Goal: Transaction & Acquisition: Obtain resource

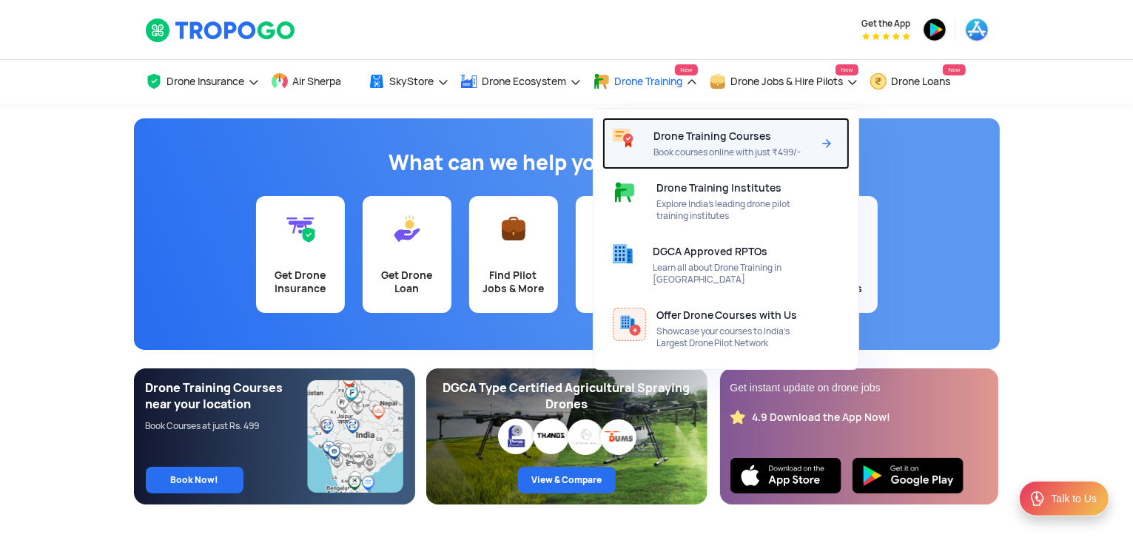
click at [672, 143] on div "Drone Training Courses Book courses online with just ₹499/-" at bounding box center [735, 144] width 165 height 52
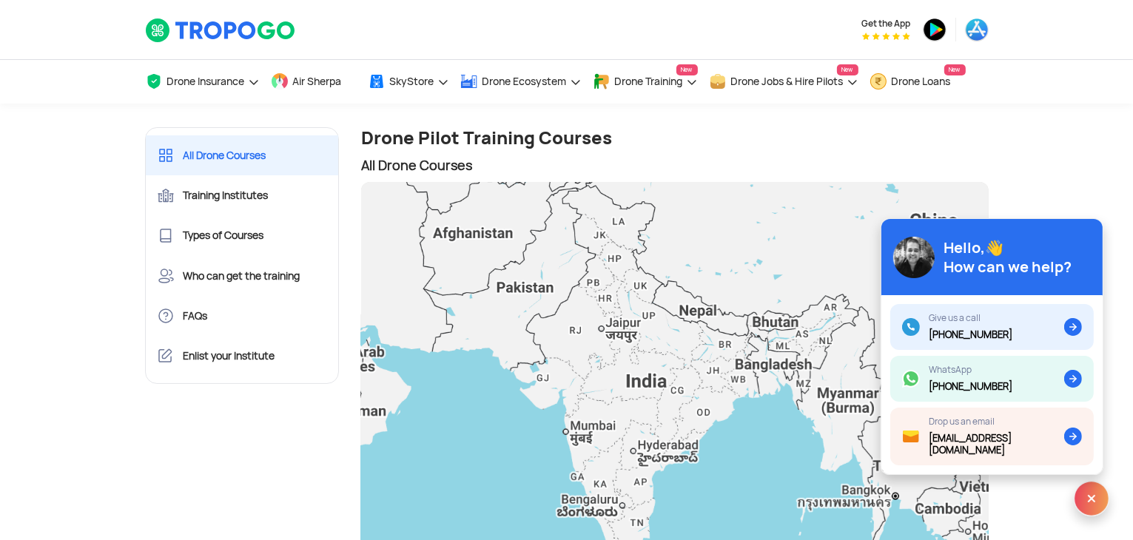
click at [718, 366] on div at bounding box center [675, 385] width 628 height 407
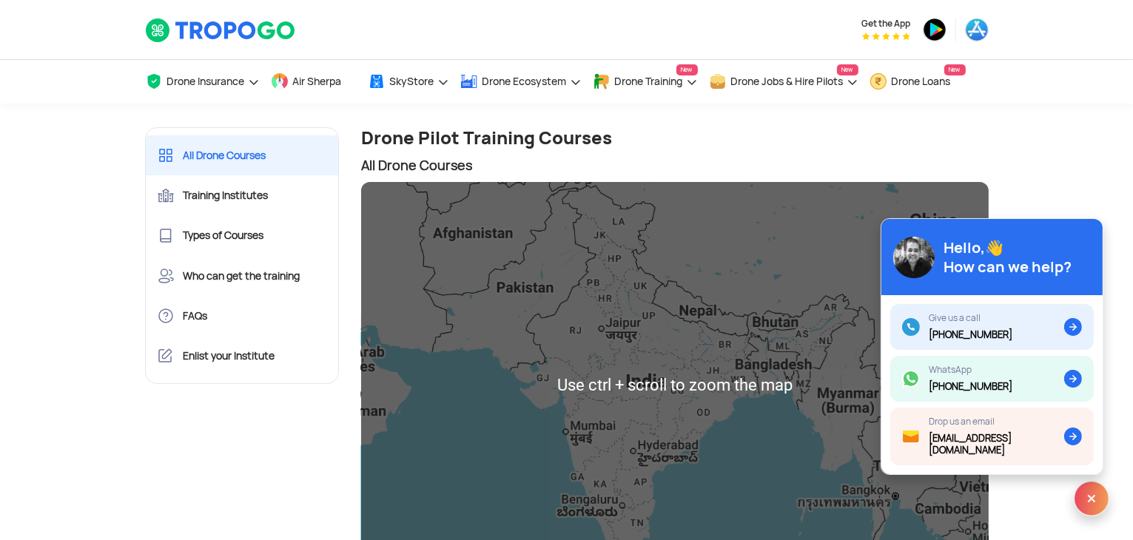
click at [705, 358] on div at bounding box center [675, 385] width 628 height 407
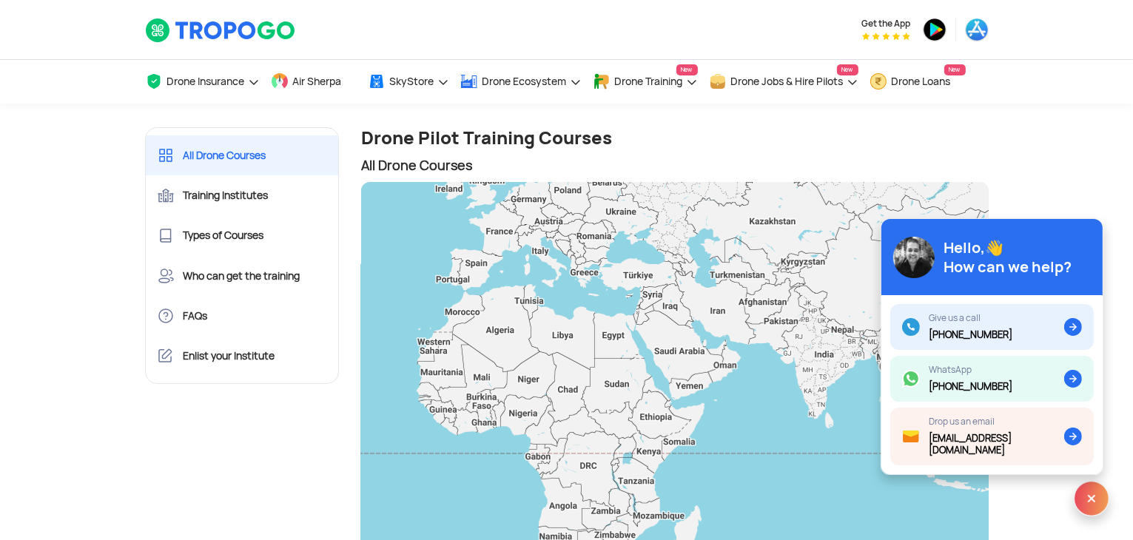
drag, startPoint x: 645, startPoint y: 396, endPoint x: 778, endPoint y: 391, distance: 134.0
click at [780, 391] on div at bounding box center [675, 385] width 628 height 407
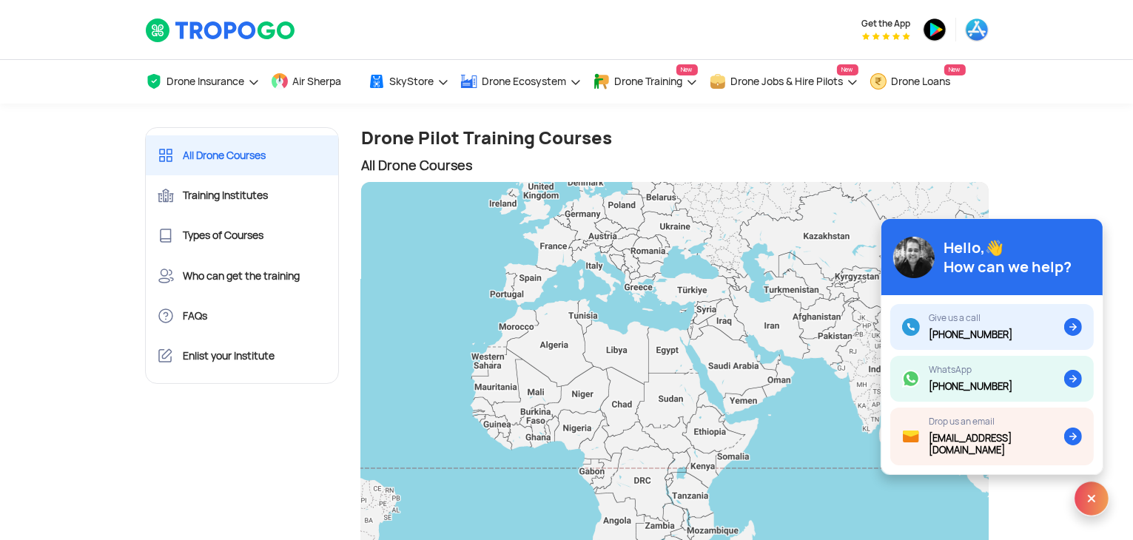
drag, startPoint x: 680, startPoint y: 414, endPoint x: 733, endPoint y: 430, distance: 55.5
click at [733, 431] on div at bounding box center [675, 385] width 628 height 407
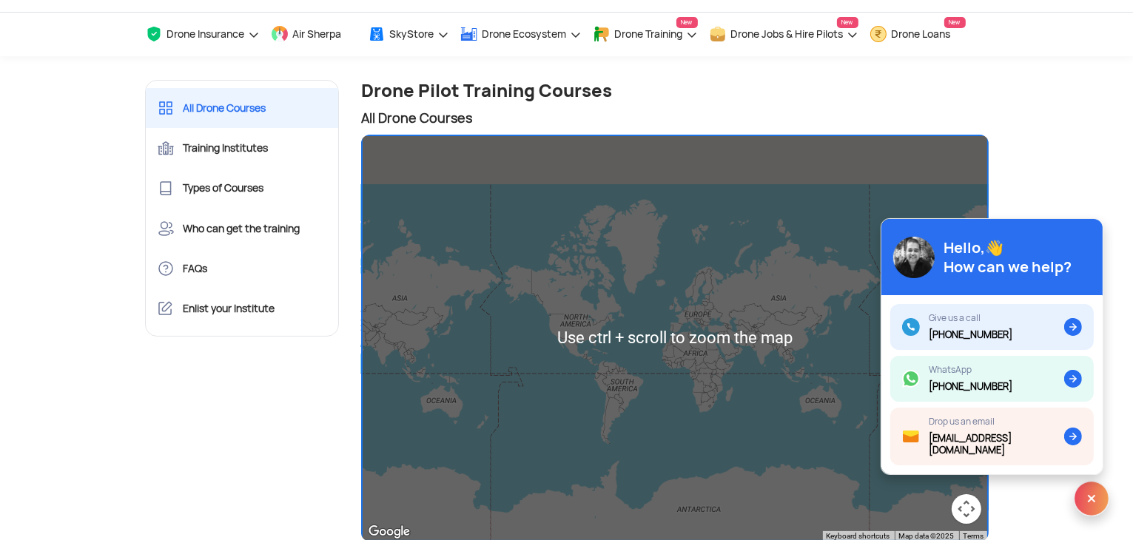
scroll to position [74, 0]
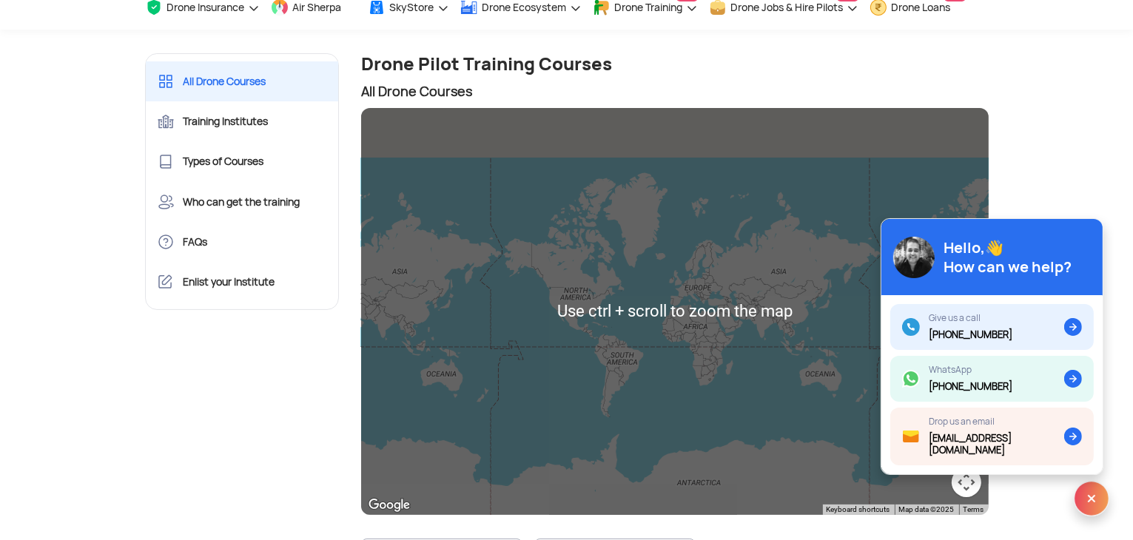
click at [716, 377] on div at bounding box center [675, 311] width 628 height 407
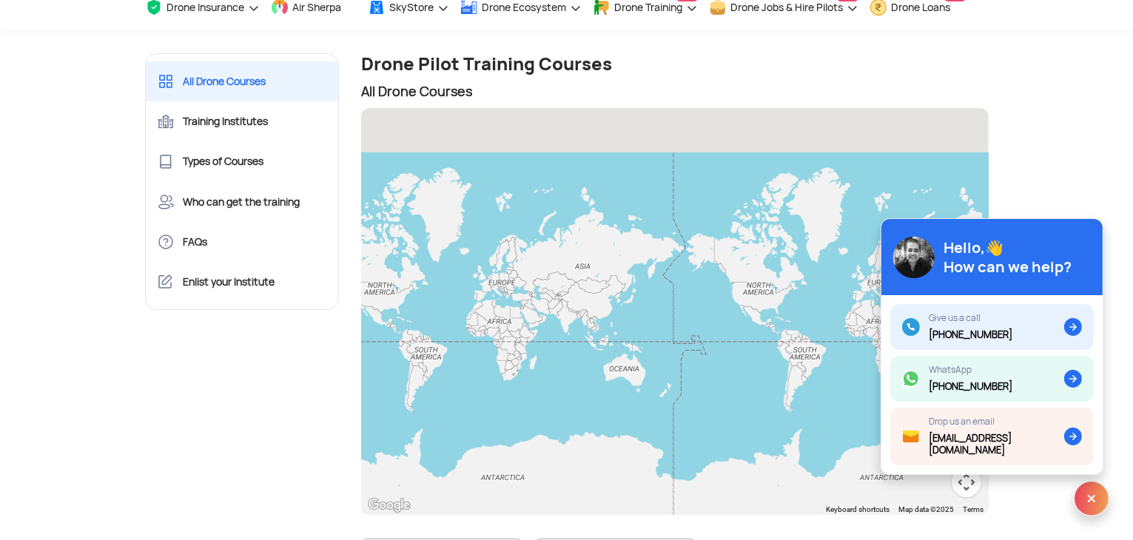
drag, startPoint x: 702, startPoint y: 187, endPoint x: 388, endPoint y: 175, distance: 314.0
click at [388, 175] on div at bounding box center [675, 311] width 628 height 407
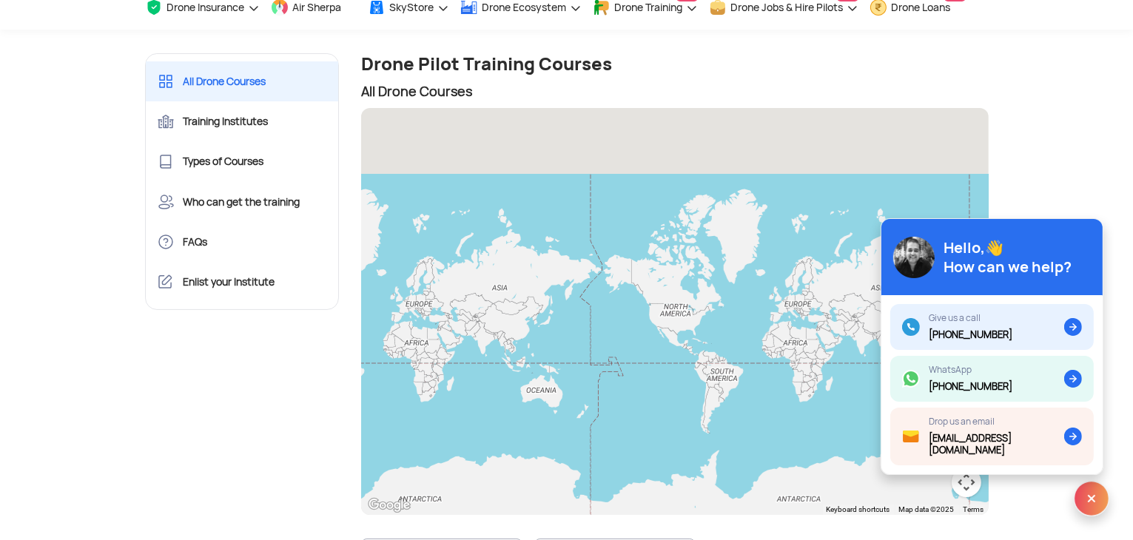
drag, startPoint x: 733, startPoint y: 212, endPoint x: 528, endPoint y: 260, distance: 211.3
click at [528, 260] on div at bounding box center [675, 311] width 628 height 407
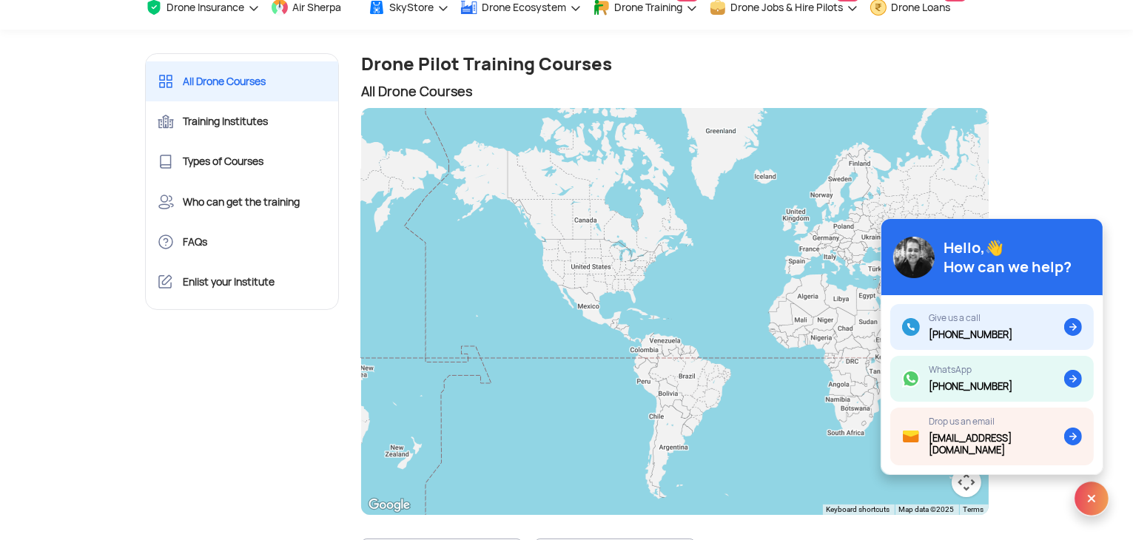
drag, startPoint x: 730, startPoint y: 337, endPoint x: 624, endPoint y: 286, distance: 118.5
click at [624, 286] on div at bounding box center [675, 311] width 628 height 407
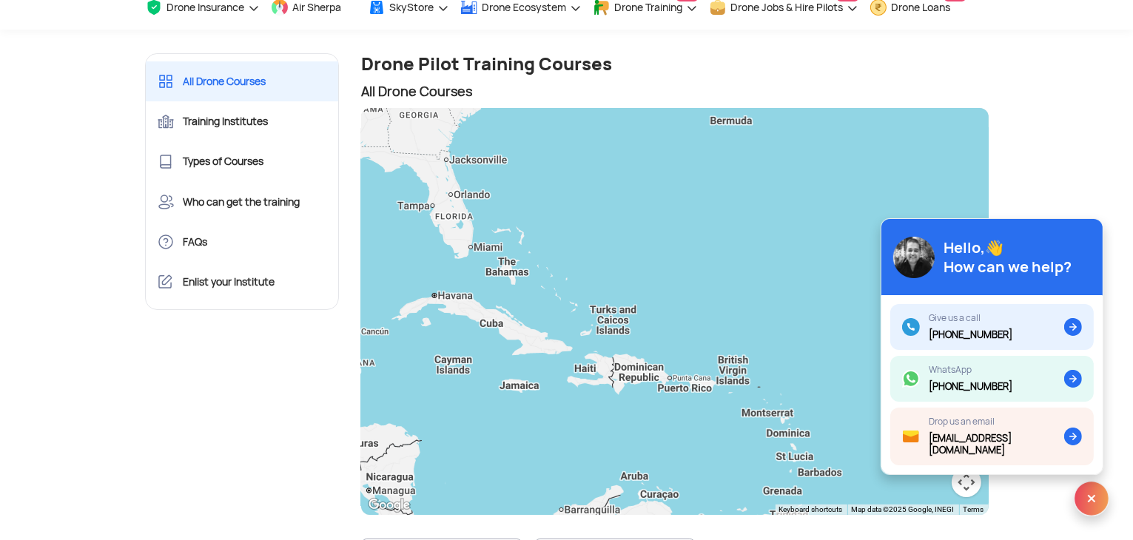
drag, startPoint x: 609, startPoint y: 323, endPoint x: 662, endPoint y: 320, distance: 53.4
click at [662, 320] on div at bounding box center [675, 311] width 628 height 407
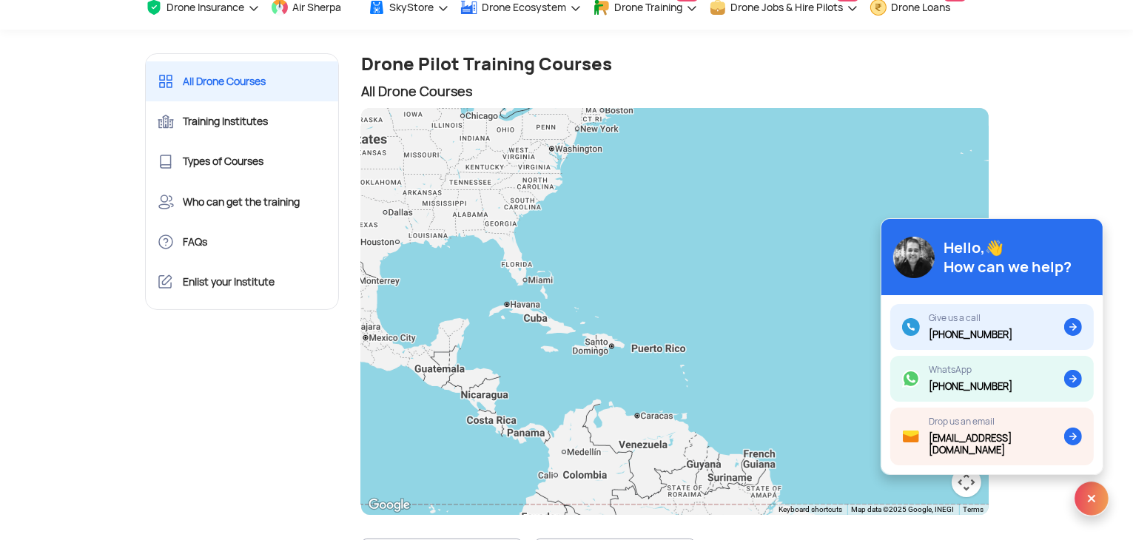
drag, startPoint x: 560, startPoint y: 247, endPoint x: 598, endPoint y: 276, distance: 47.5
click at [593, 264] on div at bounding box center [675, 311] width 628 height 407
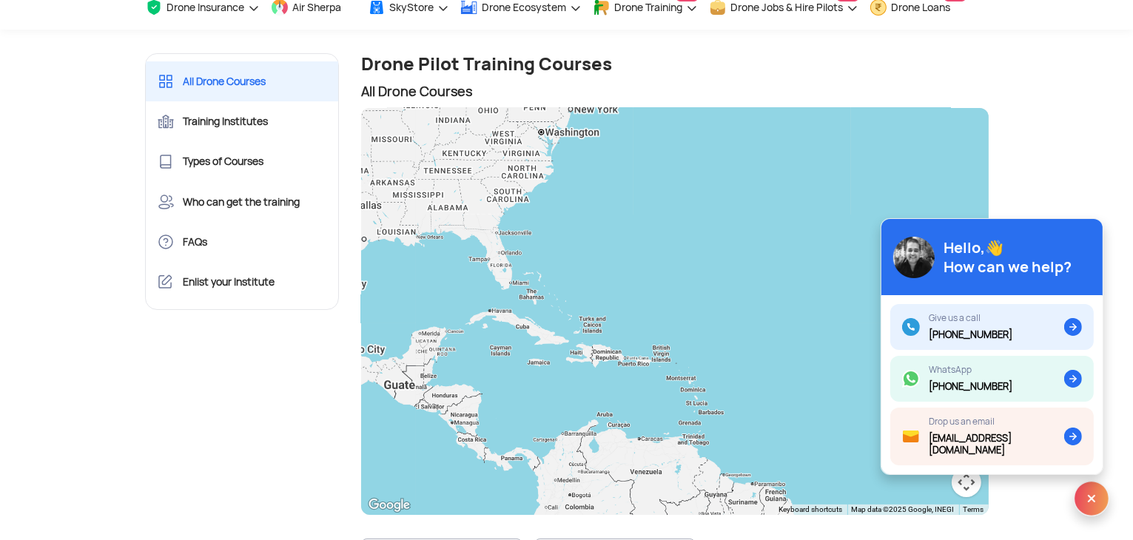
scroll to position [0, 0]
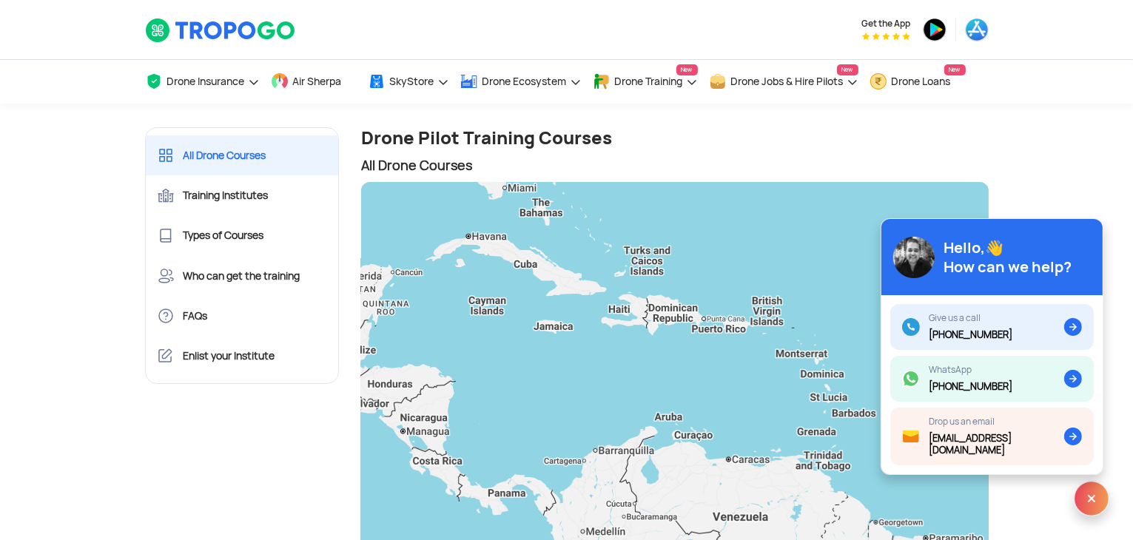
drag, startPoint x: 525, startPoint y: 422, endPoint x: 622, endPoint y: 322, distance: 139.2
click at [622, 322] on div at bounding box center [675, 385] width 628 height 407
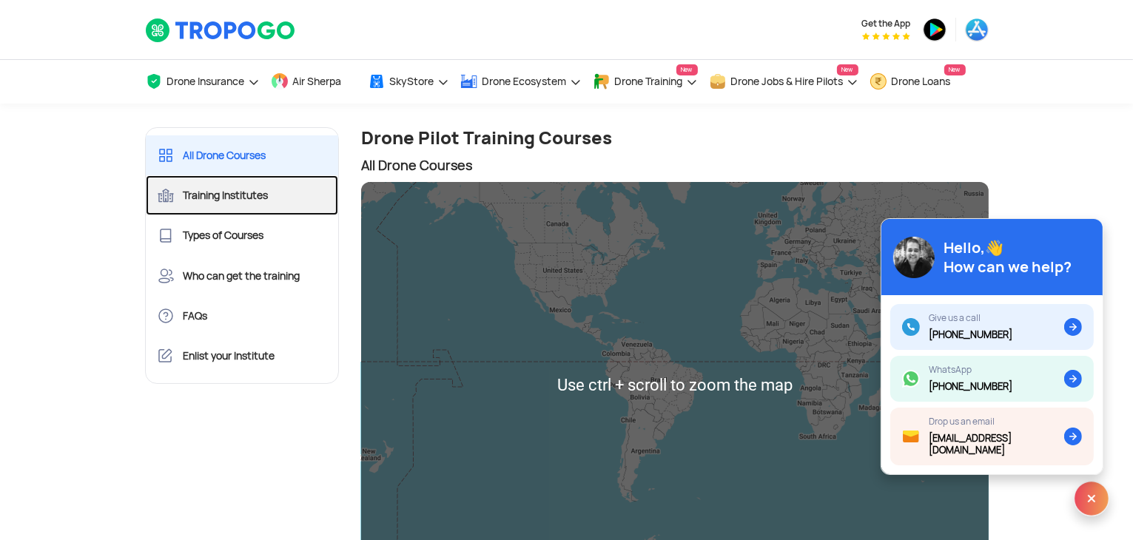
click at [241, 199] on link "Training Institutes" at bounding box center [242, 195] width 193 height 40
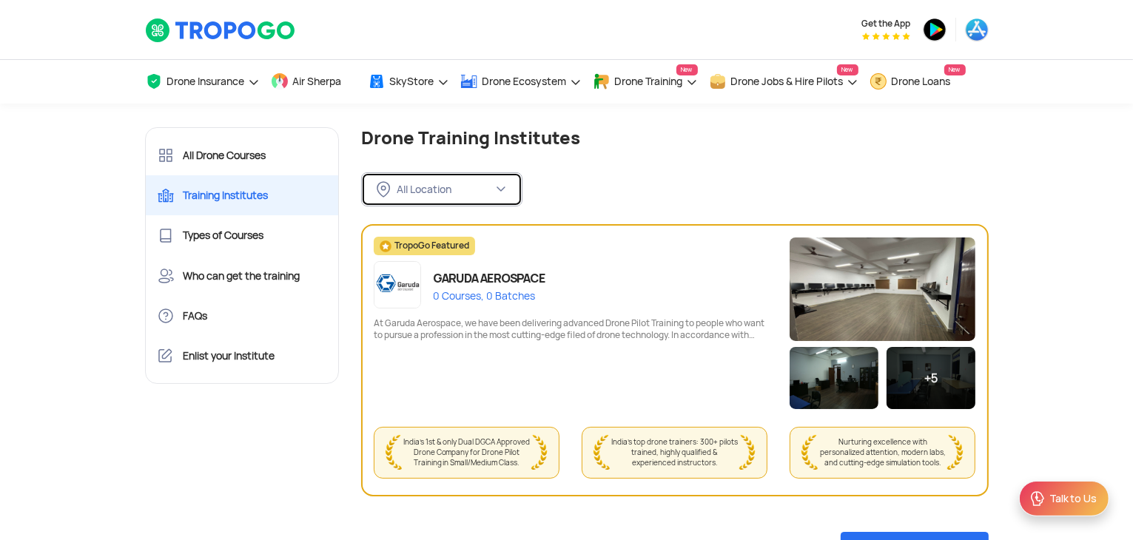
click at [489, 196] on div "All Location" at bounding box center [435, 189] width 116 height 16
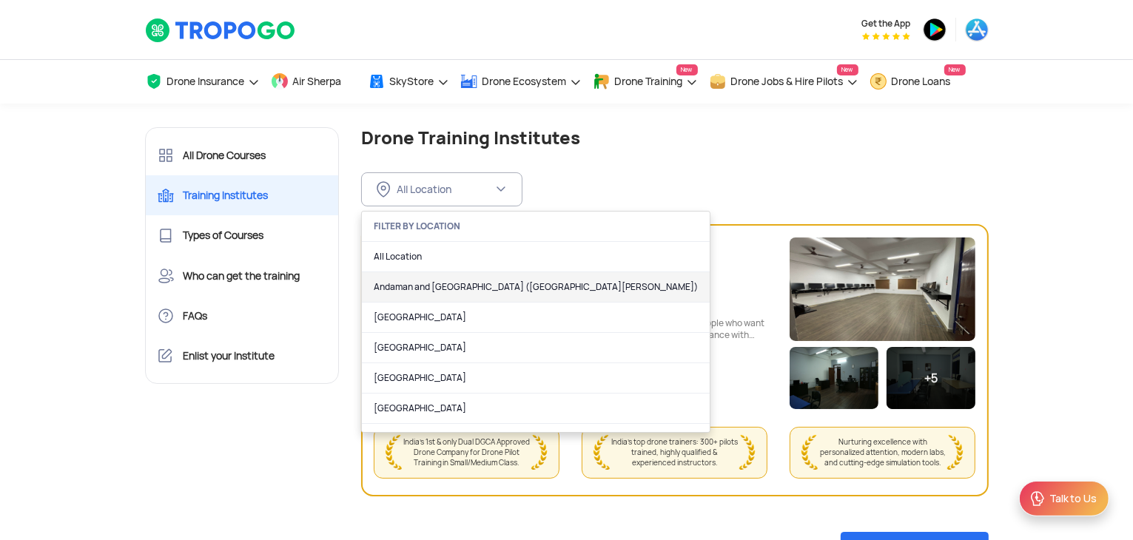
click at [450, 297] on link "Andaman and Nicobar Islands (Port Blair)" at bounding box center [536, 287] width 348 height 30
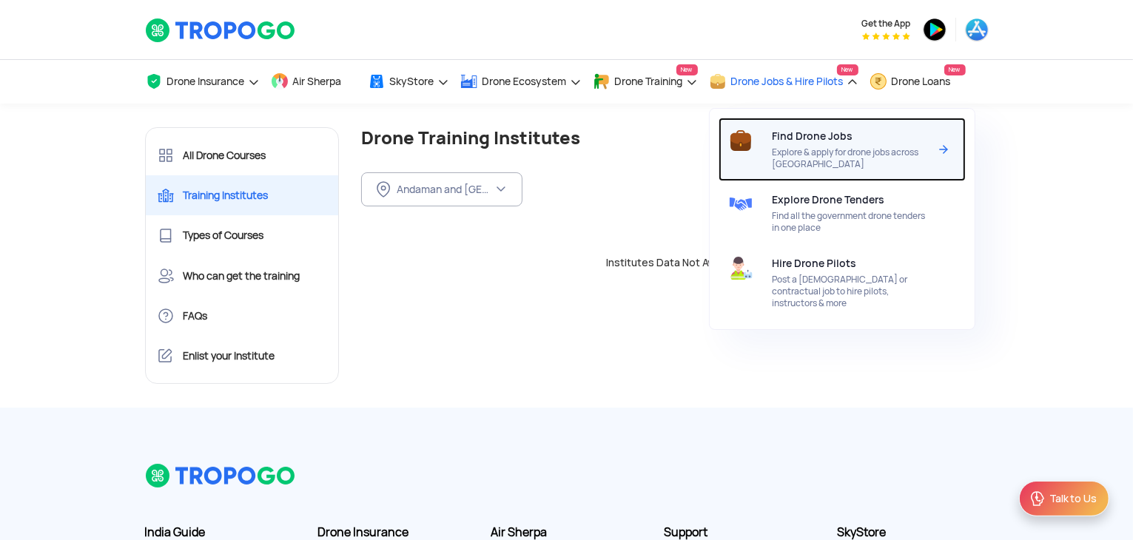
click at [788, 146] on div "Find Drone Jobs Explore & apply for drone jobs across India" at bounding box center [854, 150] width 162 height 64
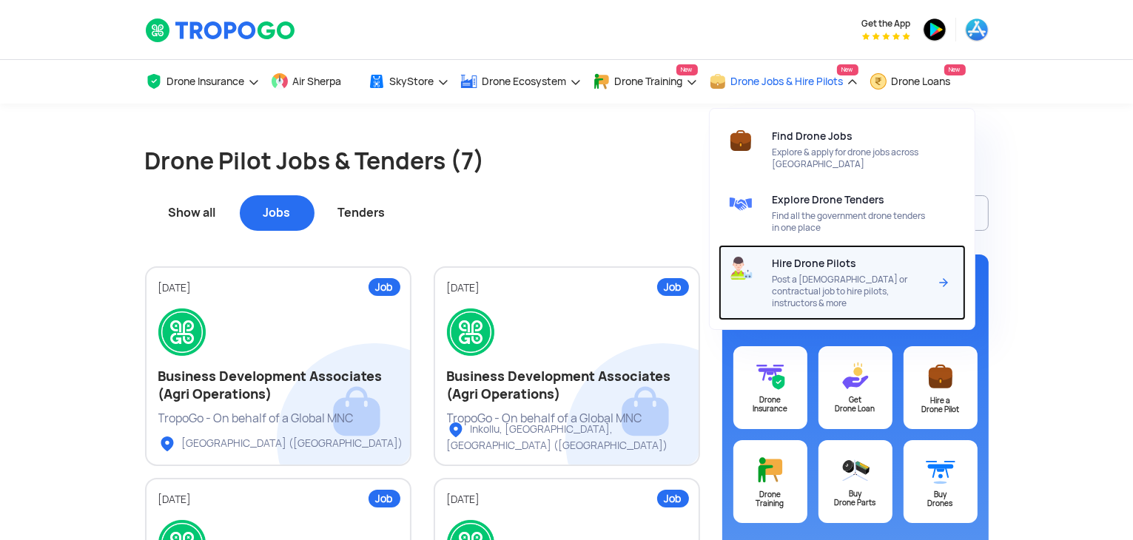
click at [823, 268] on span "Hire Drone Pilots" at bounding box center [815, 264] width 84 height 12
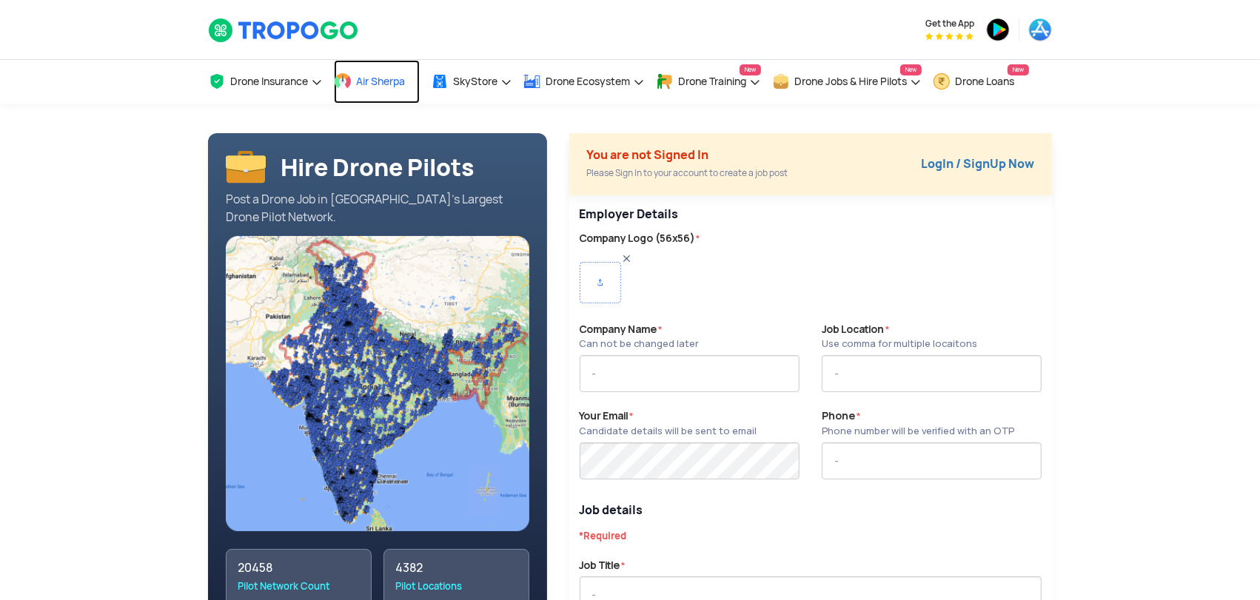
click at [377, 80] on span "Air Sherpa" at bounding box center [380, 81] width 49 height 12
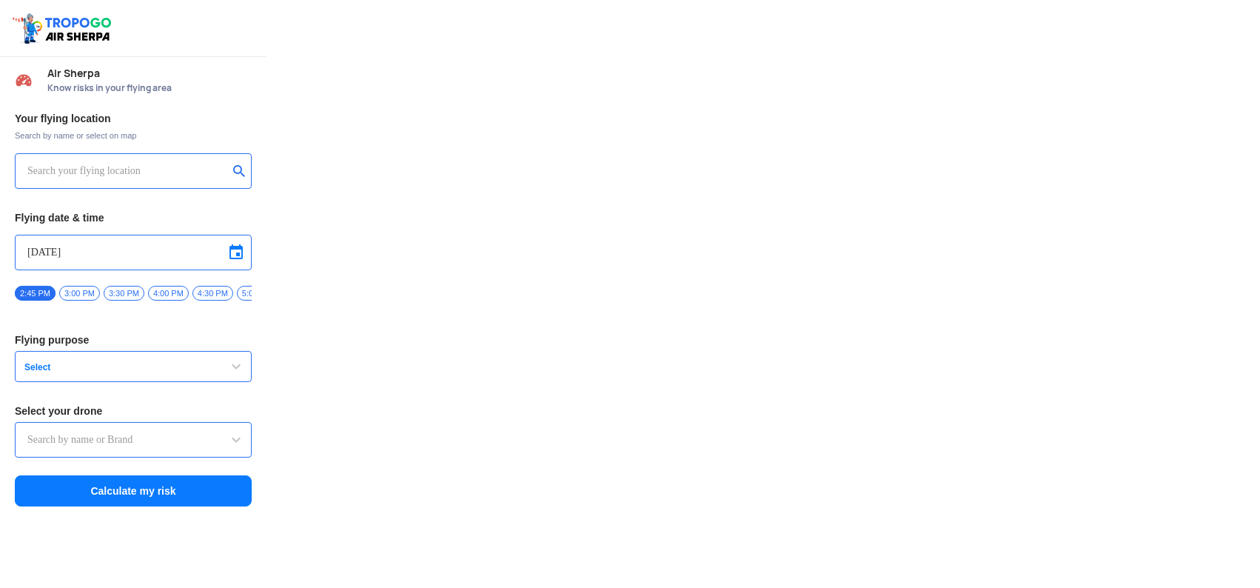
type input "Switch UAV"
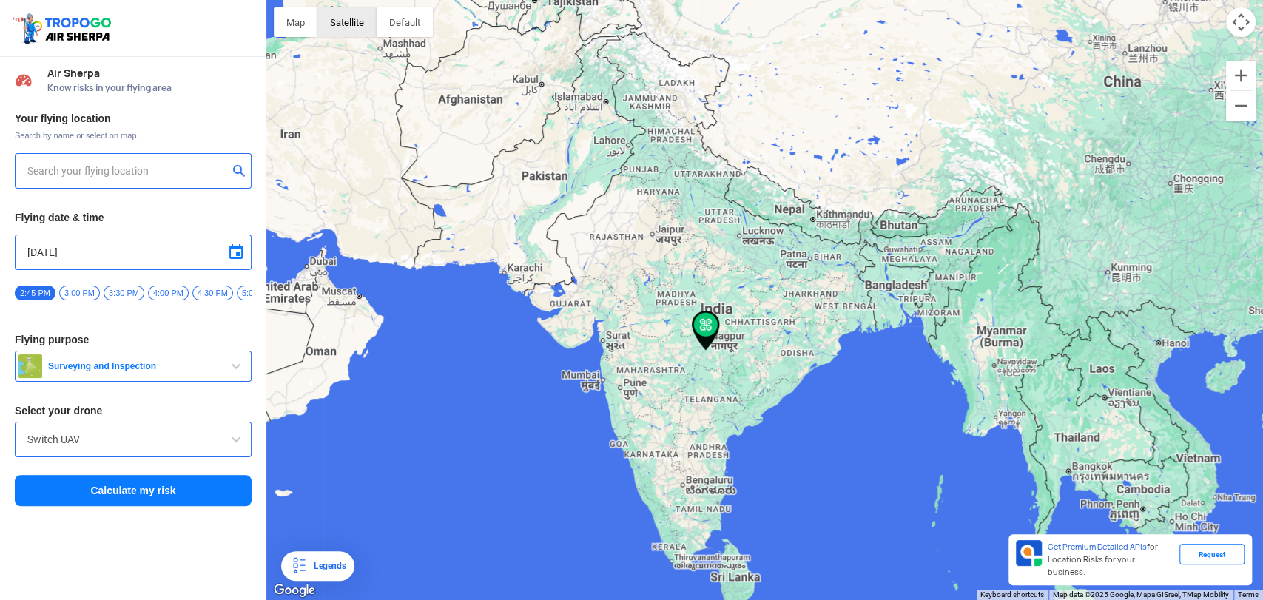
type input "[STREET_ADDRESS]"
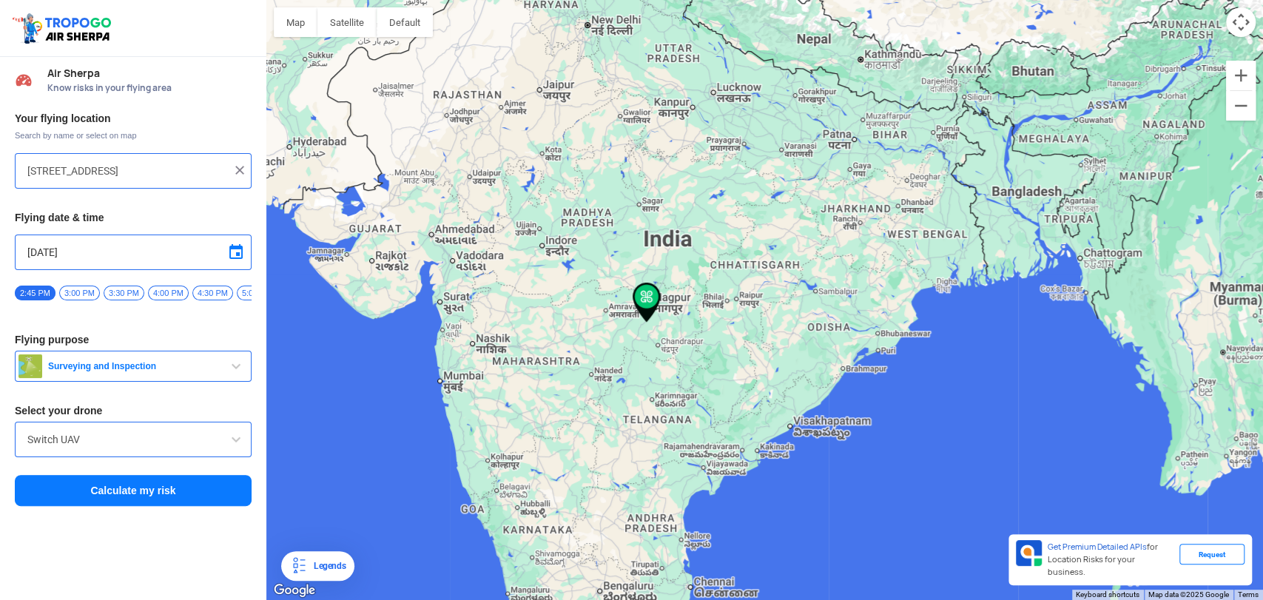
click at [246, 170] on img at bounding box center [239, 170] width 15 height 15
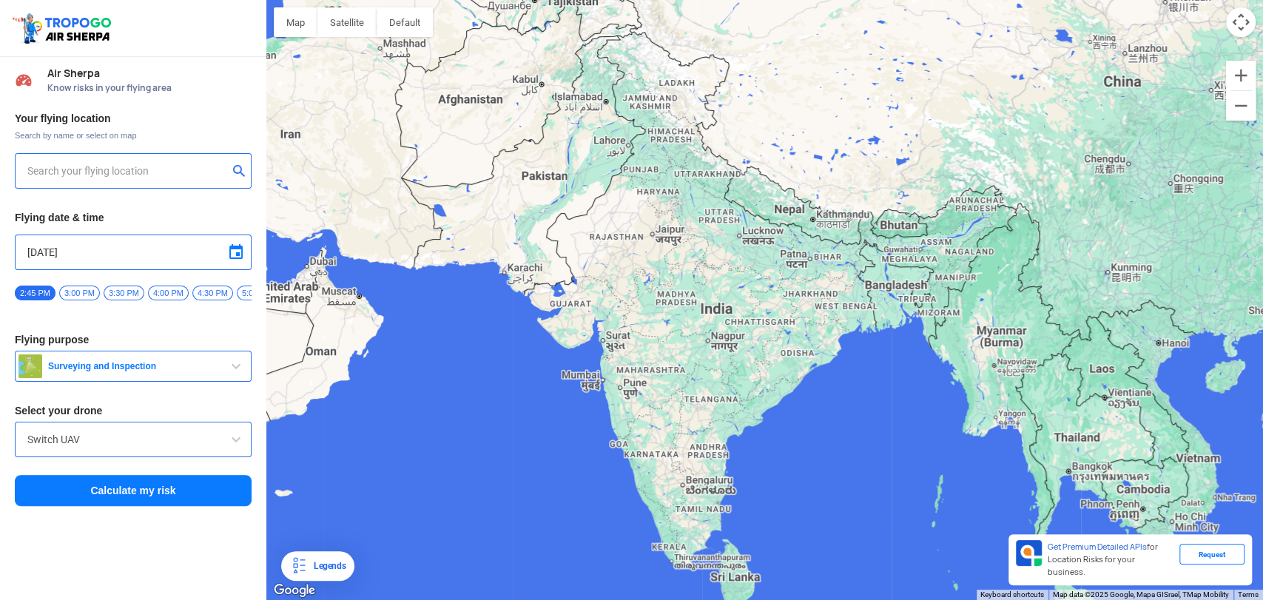
drag, startPoint x: 633, startPoint y: 84, endPoint x: 646, endPoint y: 173, distance: 89.7
click at [646, 173] on div at bounding box center [764, 300] width 997 height 600
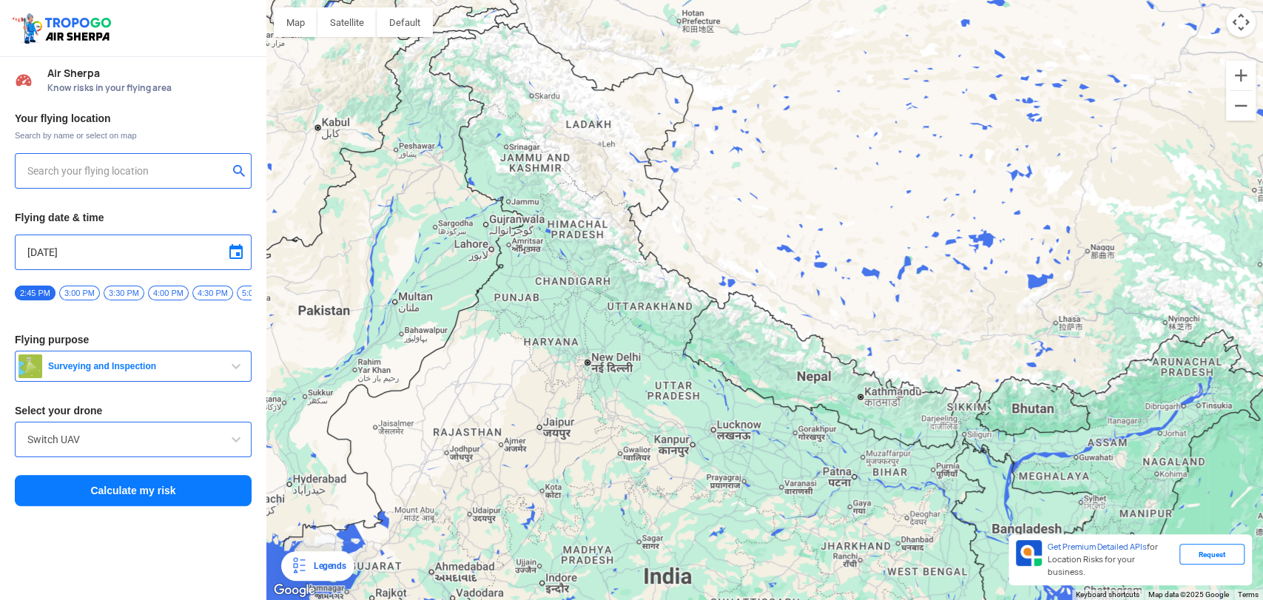
drag, startPoint x: 535, startPoint y: 84, endPoint x: 713, endPoint y: 223, distance: 225.6
click at [713, 223] on div at bounding box center [764, 300] width 997 height 600
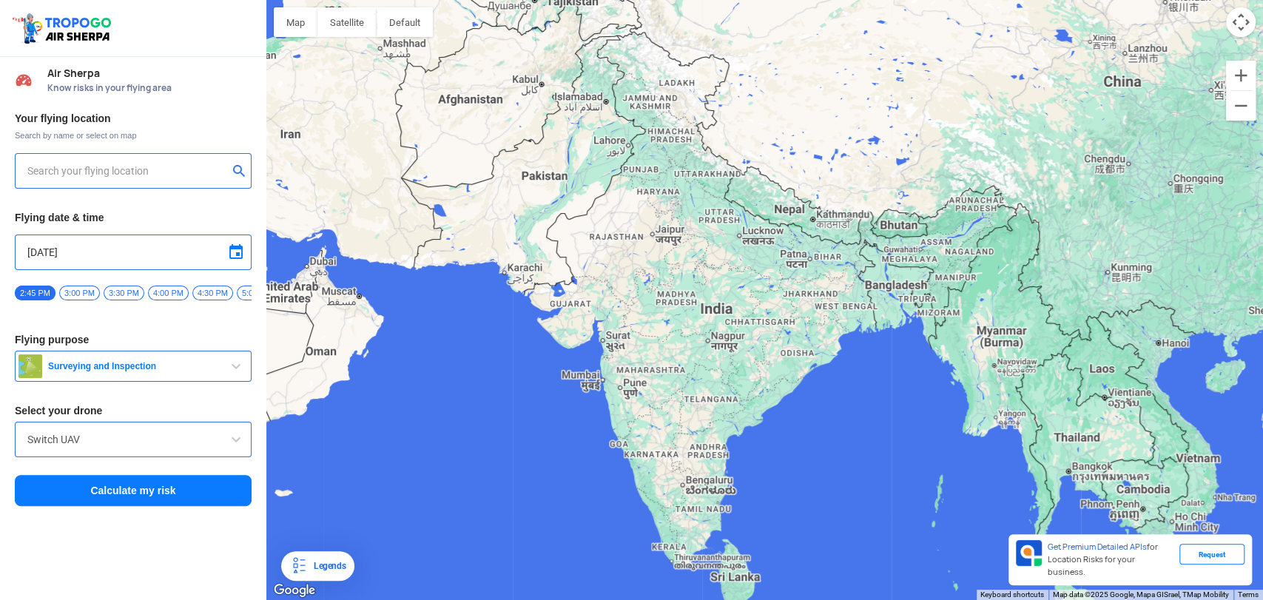
drag, startPoint x: 559, startPoint y: 75, endPoint x: 556, endPoint y: 157, distance: 81.4
click at [548, 167] on div at bounding box center [764, 300] width 997 height 600
drag, startPoint x: 623, startPoint y: 92, endPoint x: 578, endPoint y: 114, distance: 50.3
click at [578, 114] on div at bounding box center [764, 300] width 997 height 600
click at [1238, 112] on button "Zoom out" at bounding box center [1241, 106] width 30 height 30
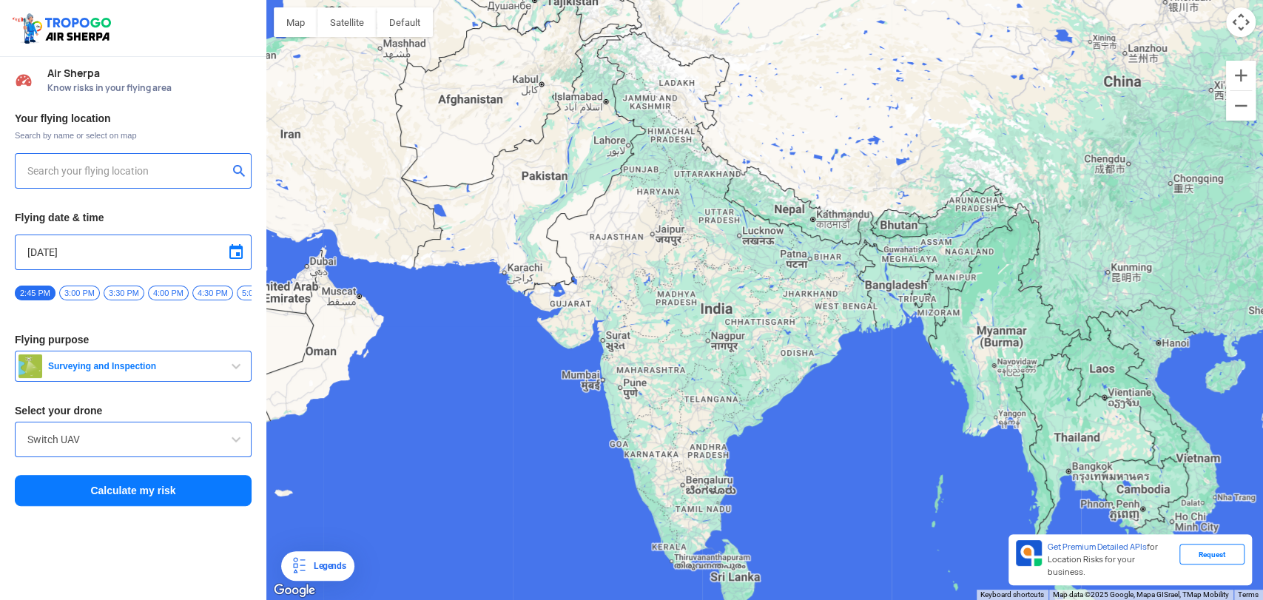
drag, startPoint x: 1056, startPoint y: 266, endPoint x: 861, endPoint y: 266, distance: 194.6
click at [862, 267] on div at bounding box center [764, 300] width 997 height 600
drag, startPoint x: 778, startPoint y: 121, endPoint x: 776, endPoint y: 204, distance: 82.2
click at [776, 204] on div at bounding box center [764, 300] width 997 height 600
click at [298, 19] on button "Map" at bounding box center [296, 22] width 44 height 30
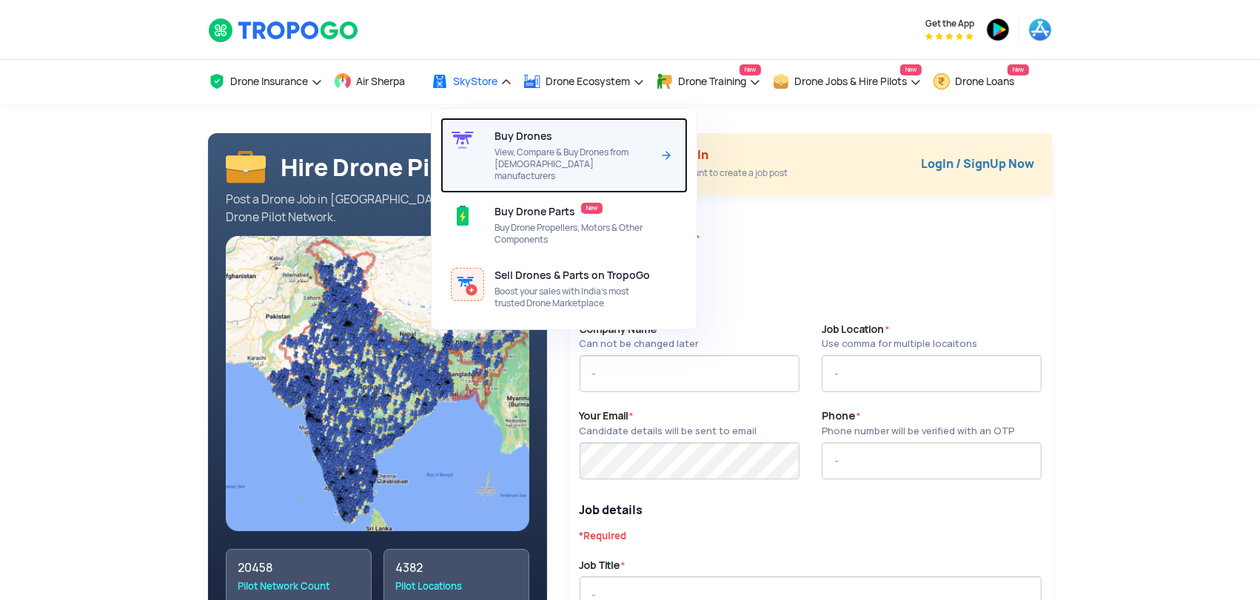
click at [489, 130] on div at bounding box center [467, 155] width 54 height 75
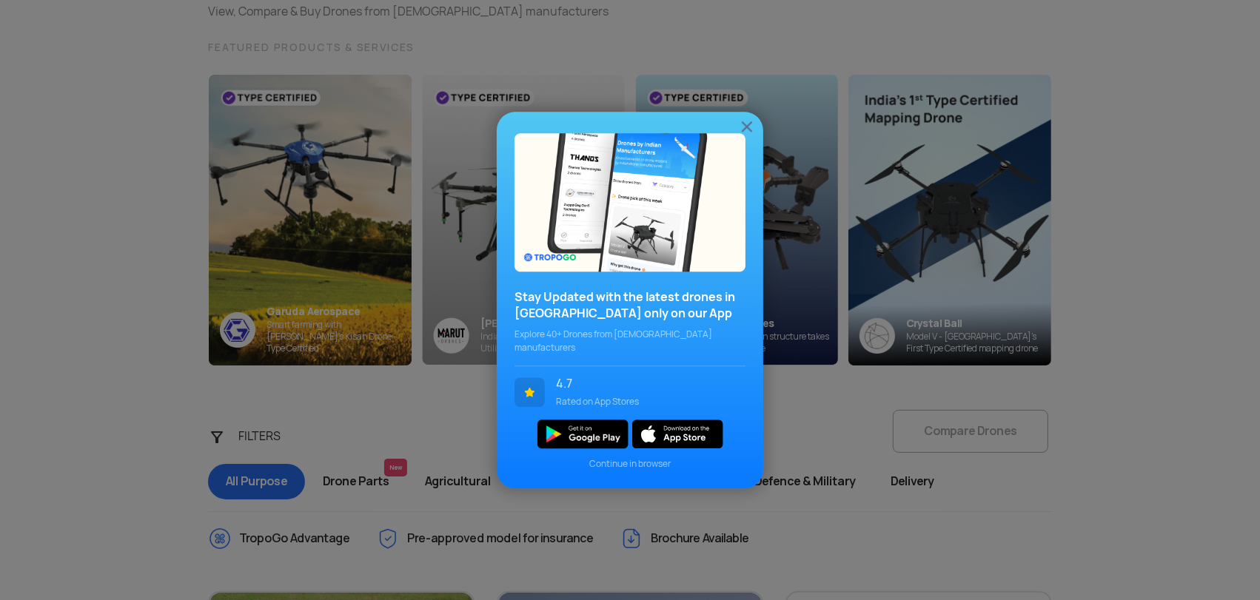
scroll to position [164, 0]
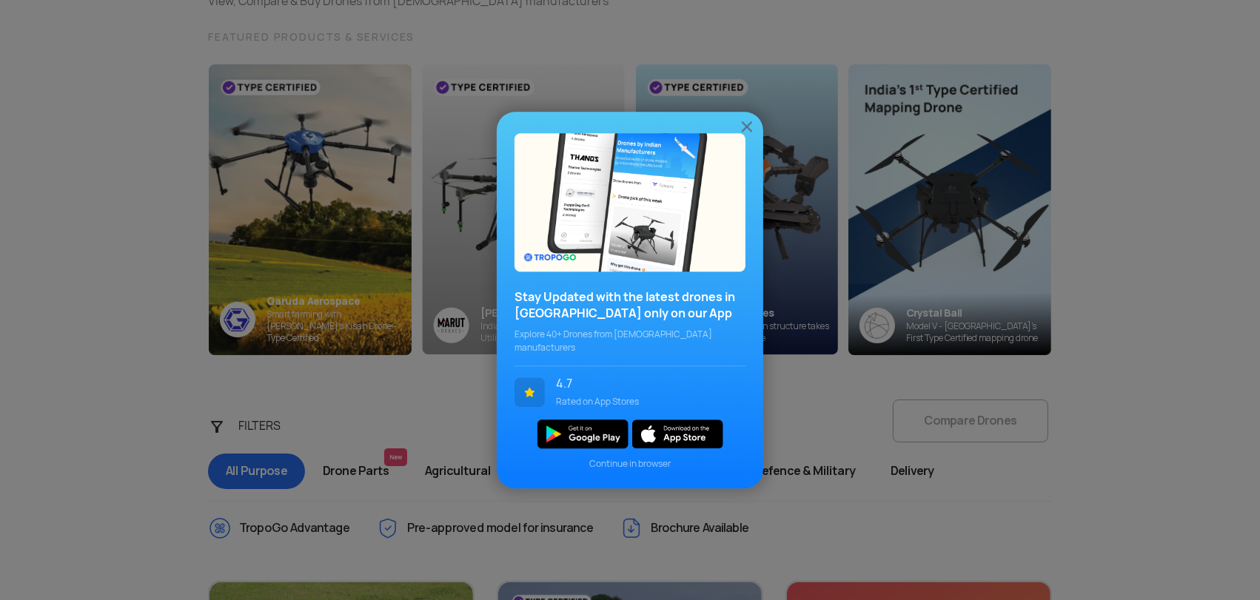
click at [747, 130] on img at bounding box center [747, 127] width 18 height 18
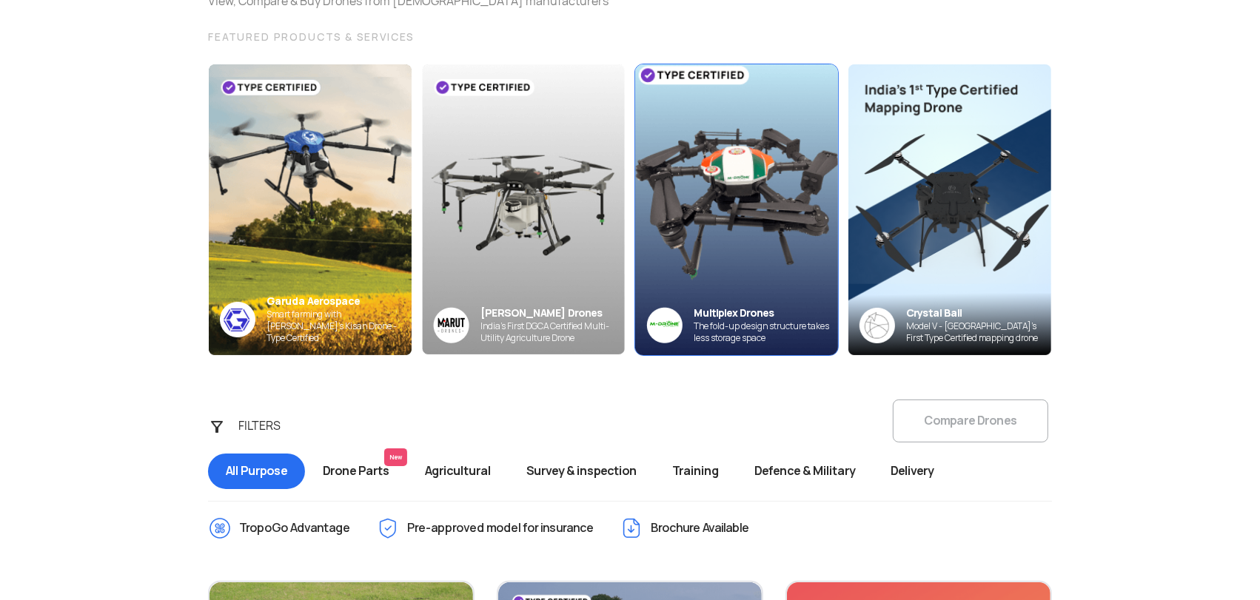
click at [733, 179] on img at bounding box center [736, 210] width 223 height 320
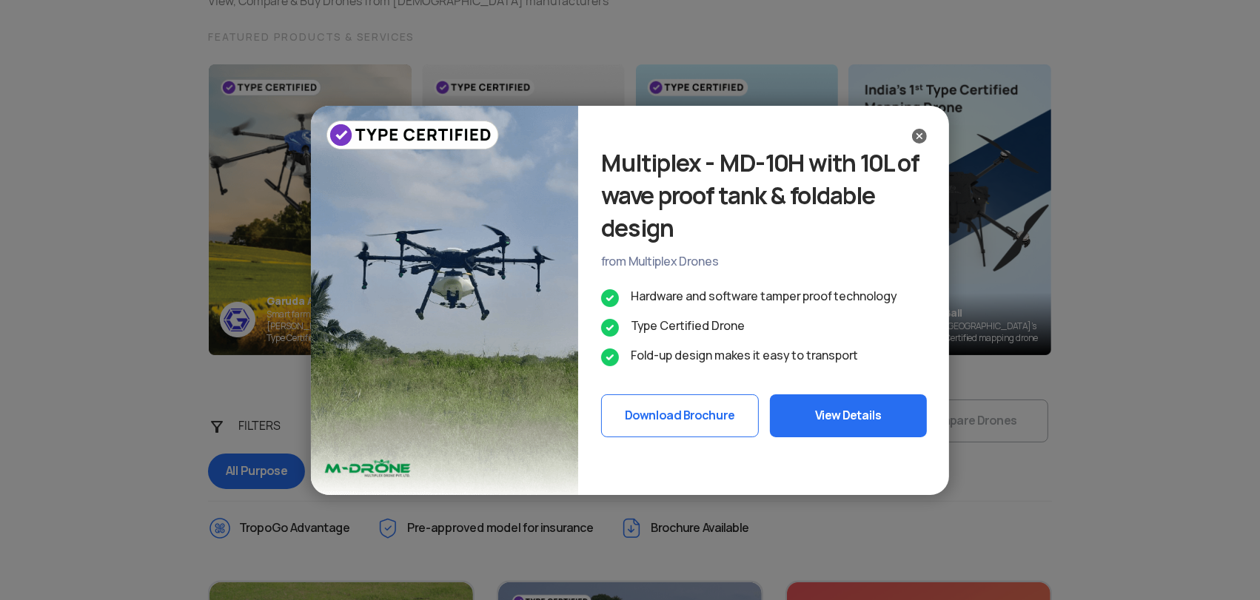
scroll to position [246, 0]
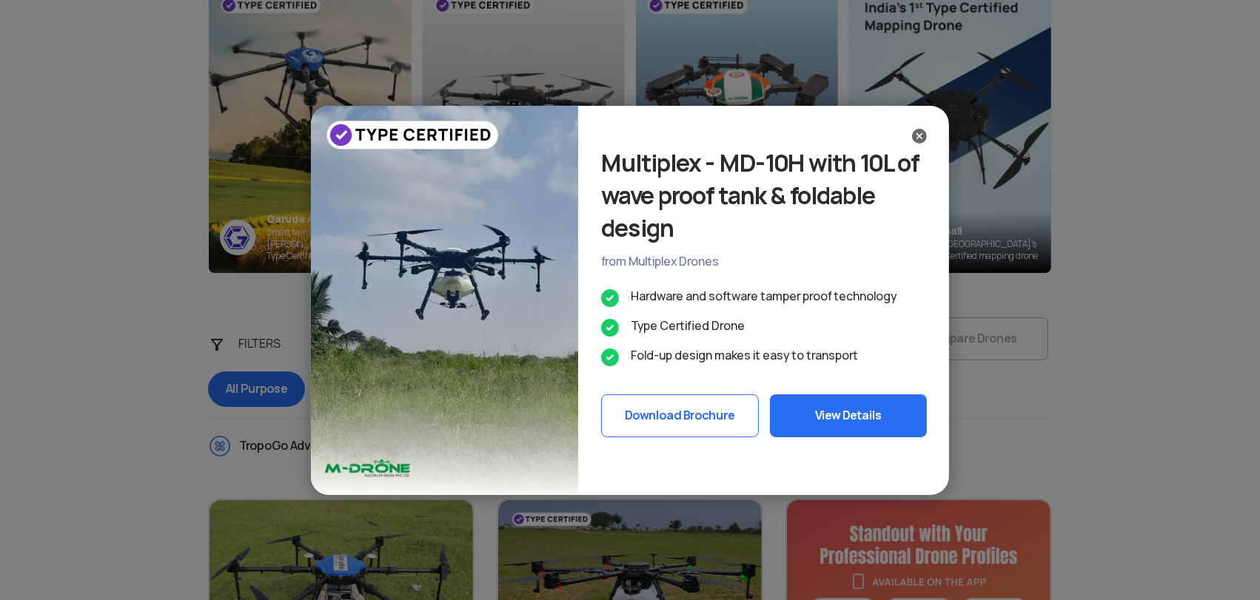
click at [872, 412] on button "View Details" at bounding box center [848, 415] width 157 height 43
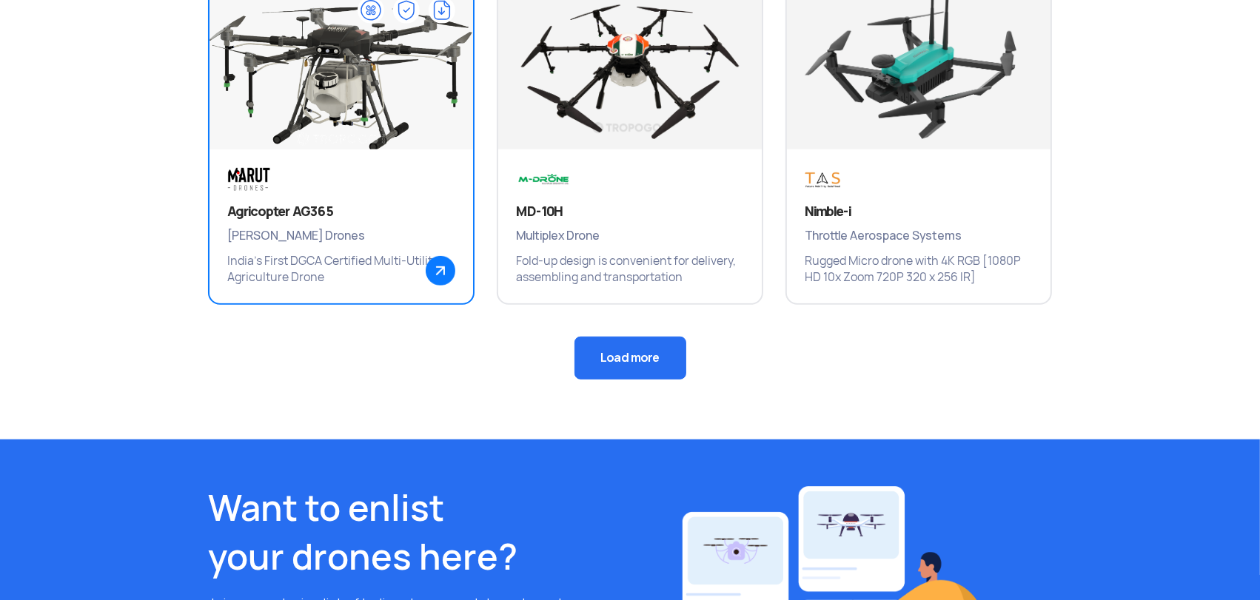
scroll to position [1233, 0]
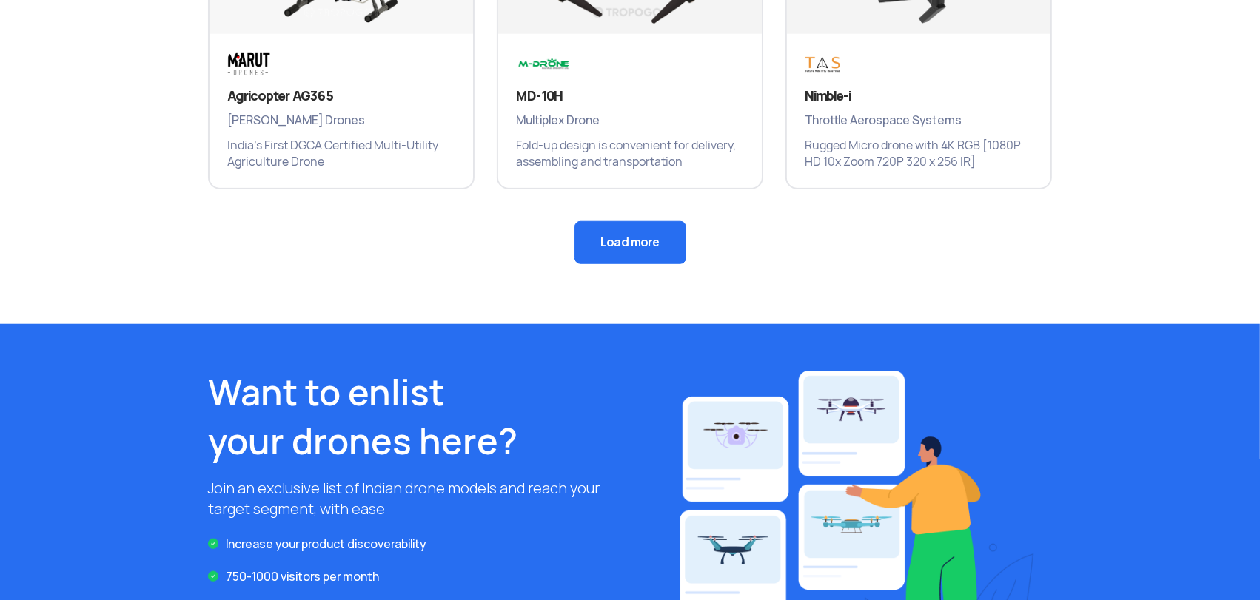
click at [651, 245] on button "Load more" at bounding box center [630, 242] width 112 height 43
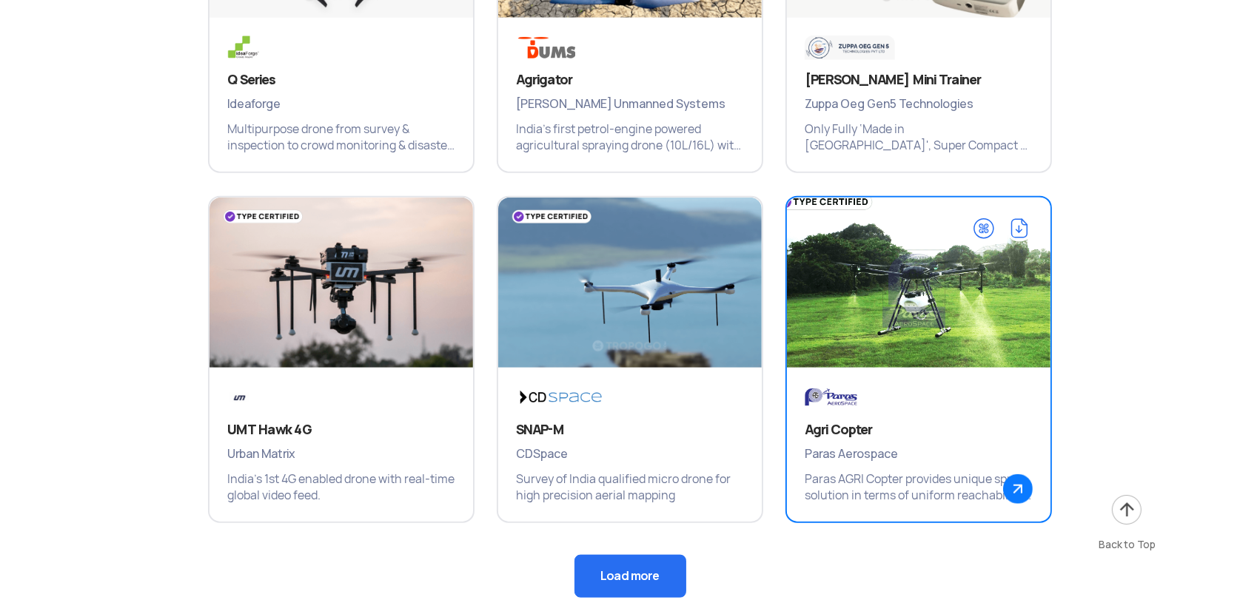
scroll to position [1726, 0]
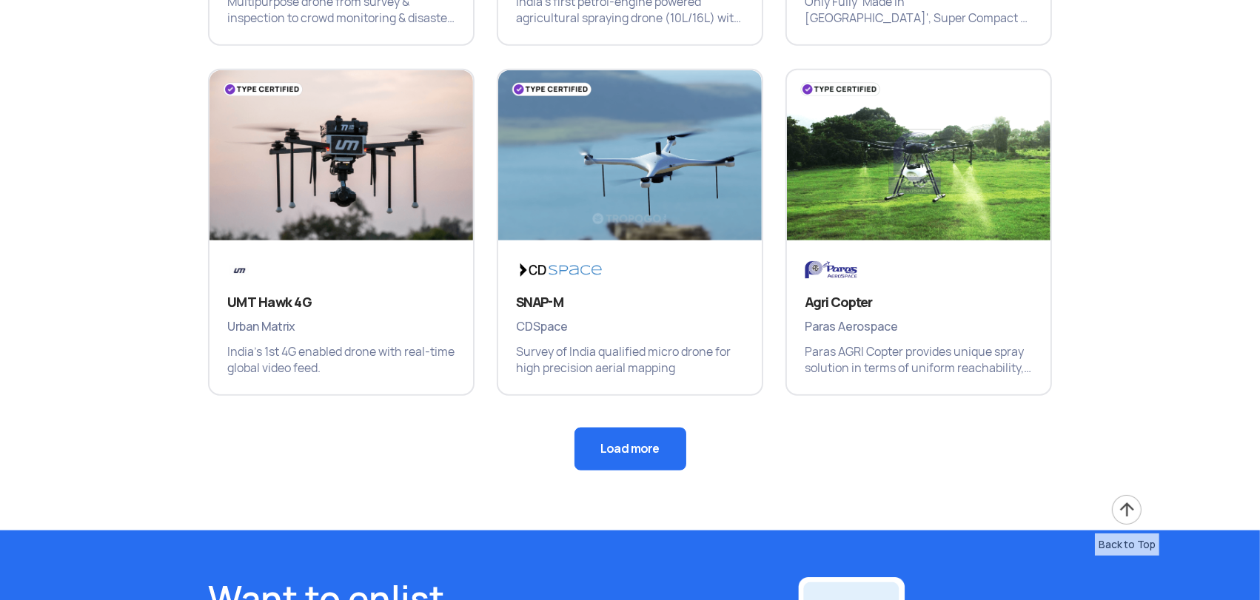
click at [662, 442] on button "Load more" at bounding box center [630, 449] width 112 height 43
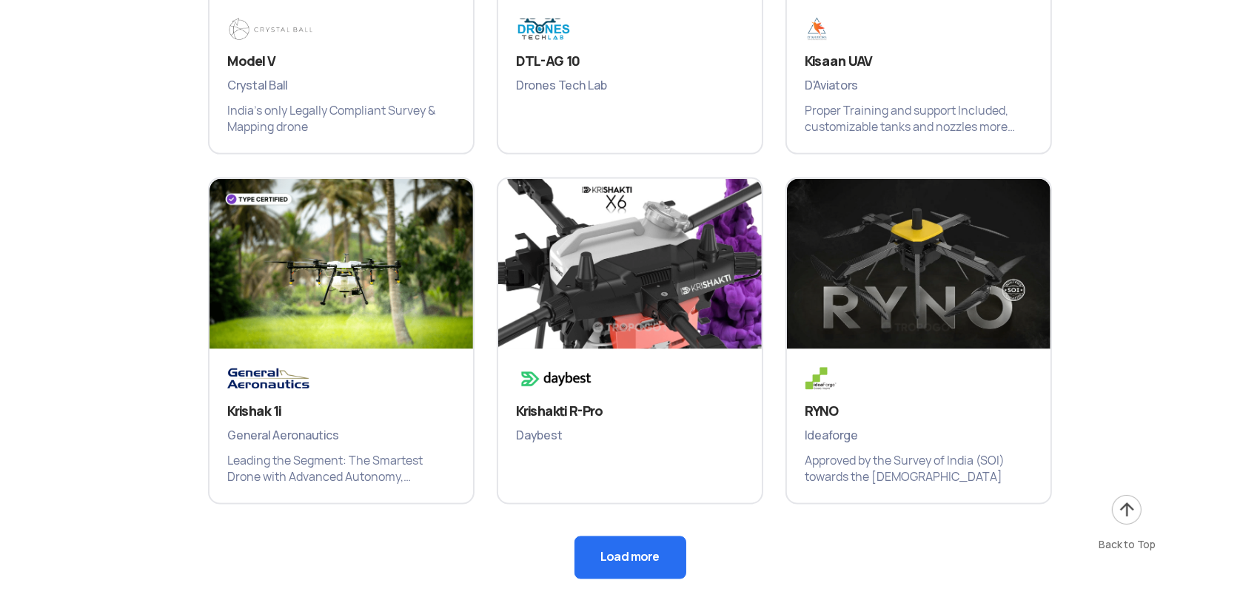
scroll to position [2302, 0]
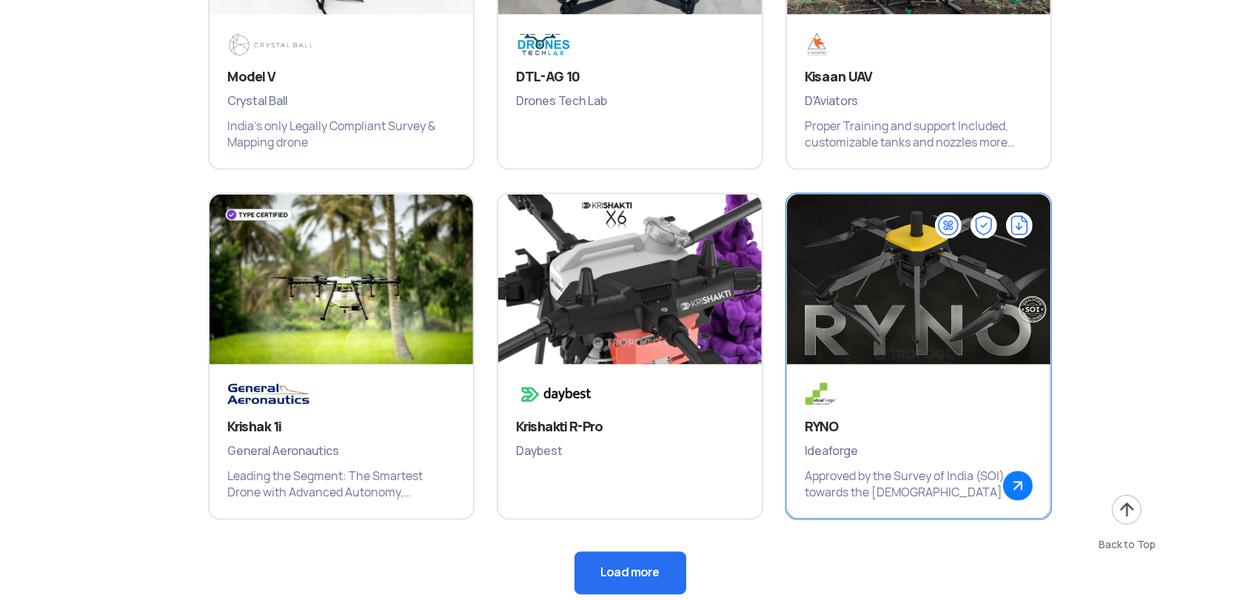
click at [933, 335] on img at bounding box center [918, 287] width 316 height 222
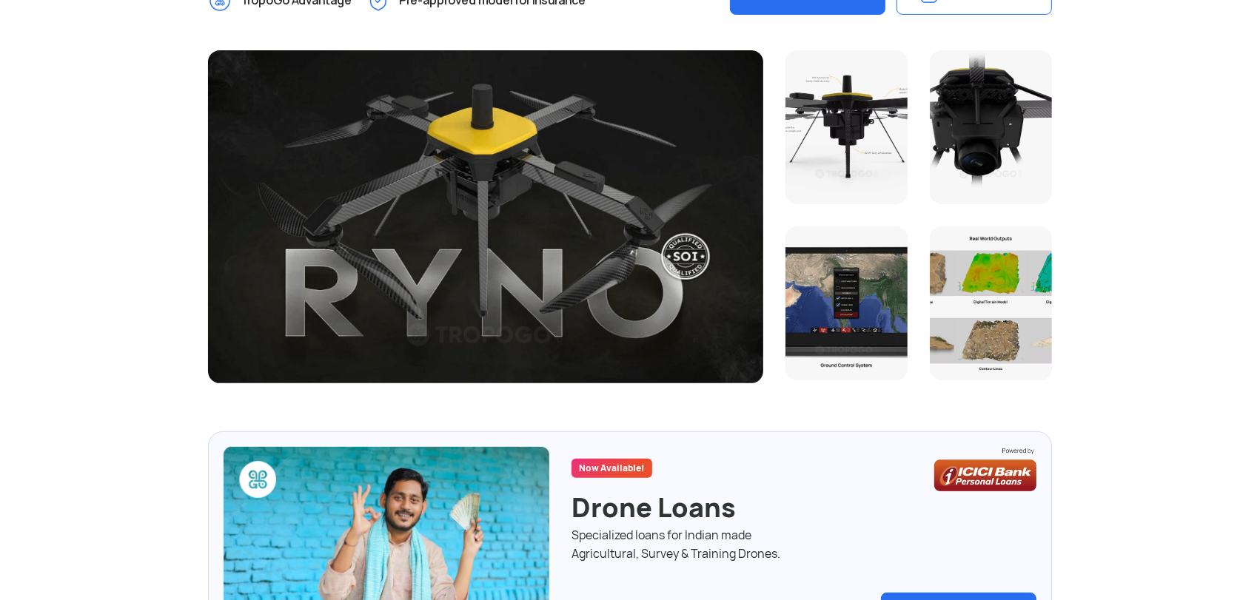
scroll to position [411, 0]
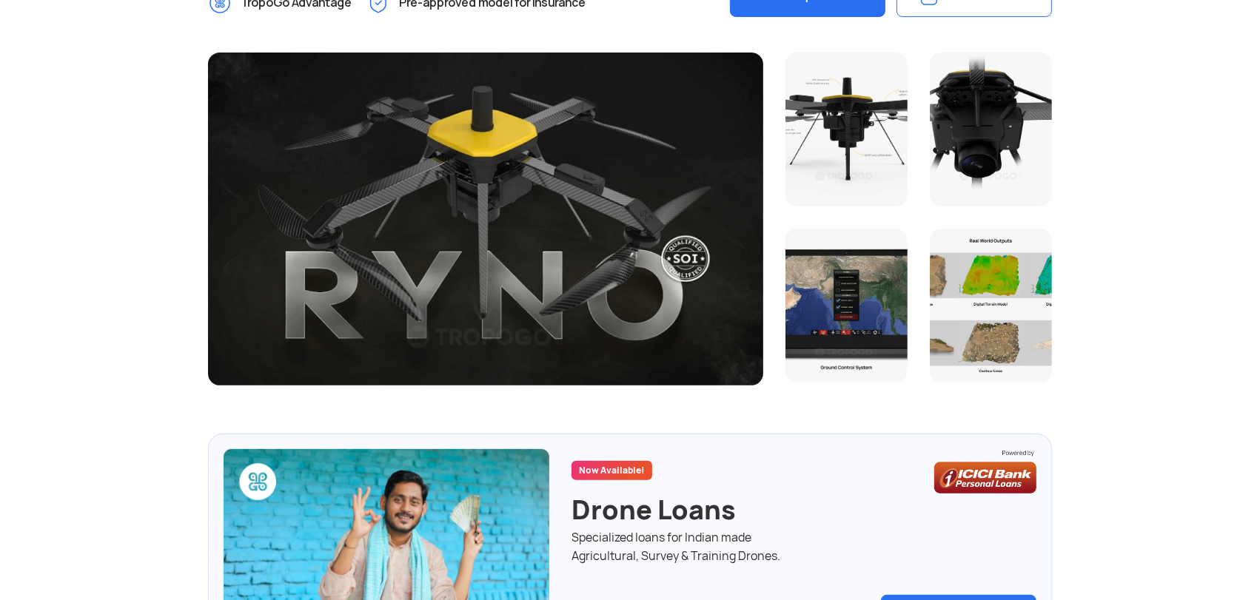
click at [827, 152] on div at bounding box center [846, 130] width 122 height 154
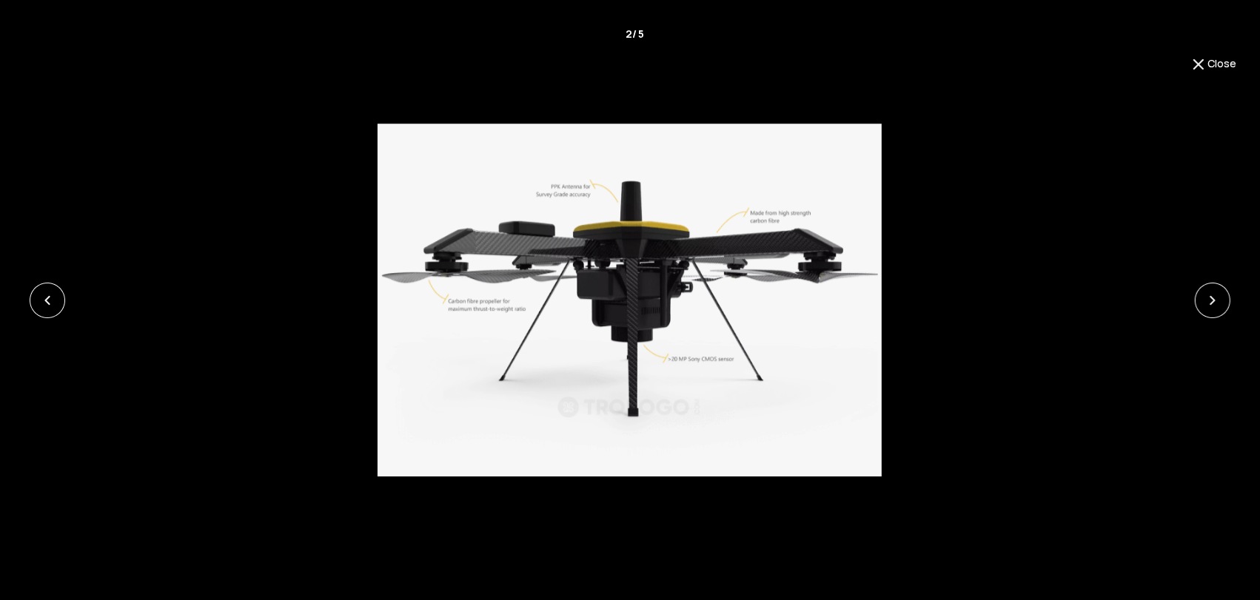
click at [1190, 300] on div at bounding box center [630, 301] width 1260 height 354
click at [1197, 295] on link at bounding box center [1212, 301] width 36 height 36
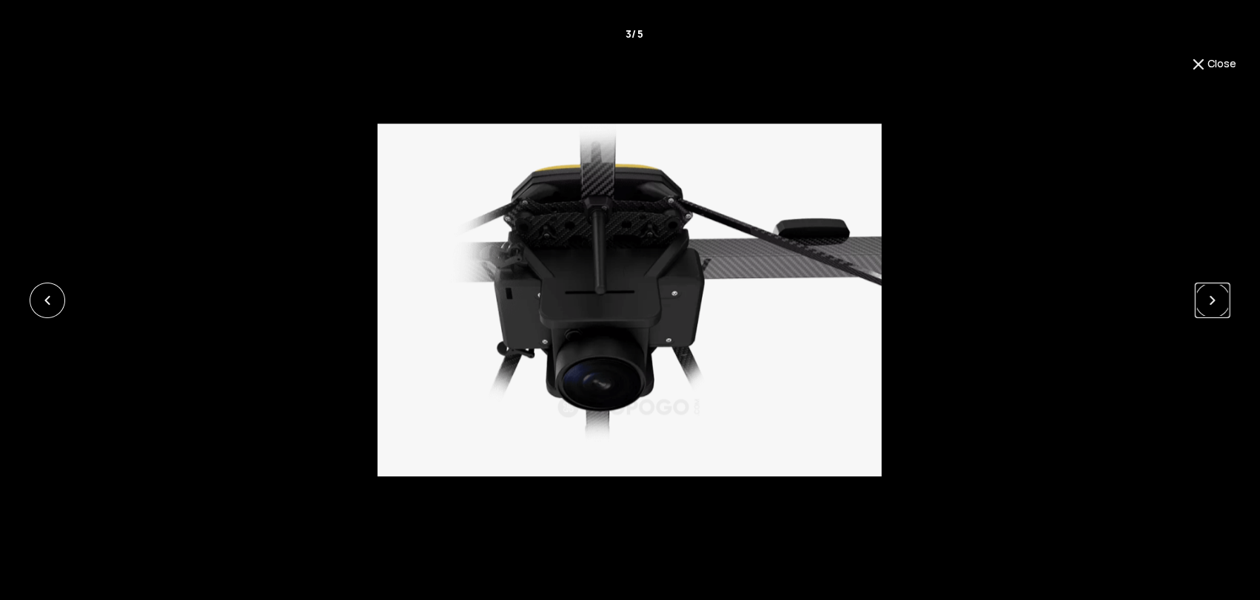
click at [1197, 295] on link at bounding box center [1212, 301] width 36 height 36
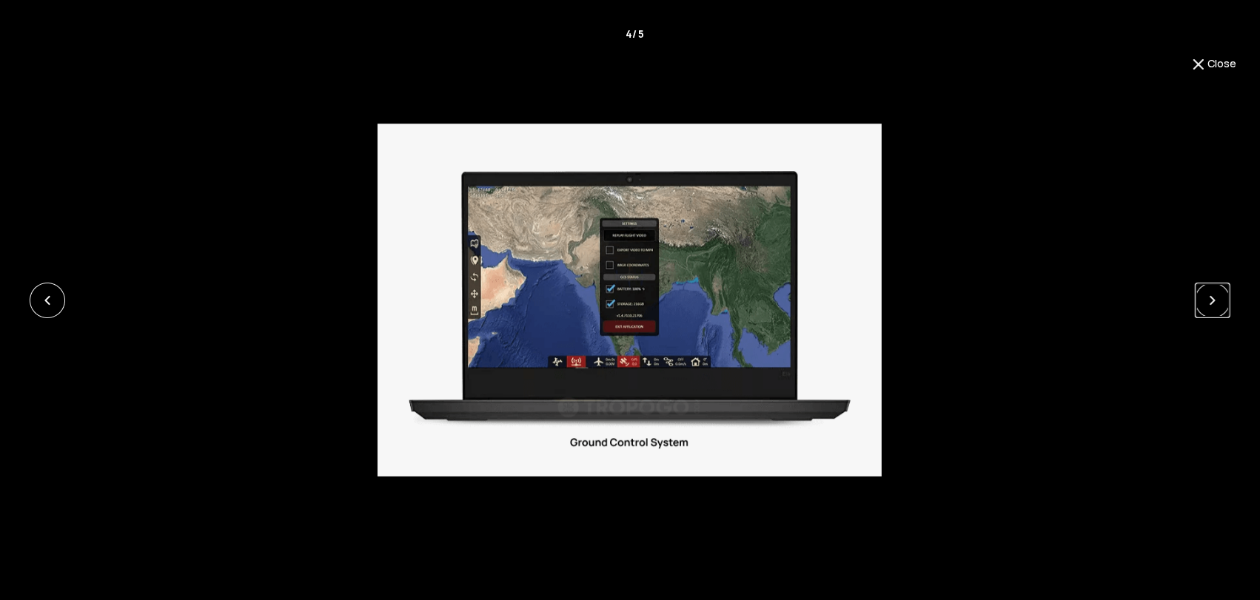
click at [1197, 295] on link at bounding box center [1212, 301] width 36 height 36
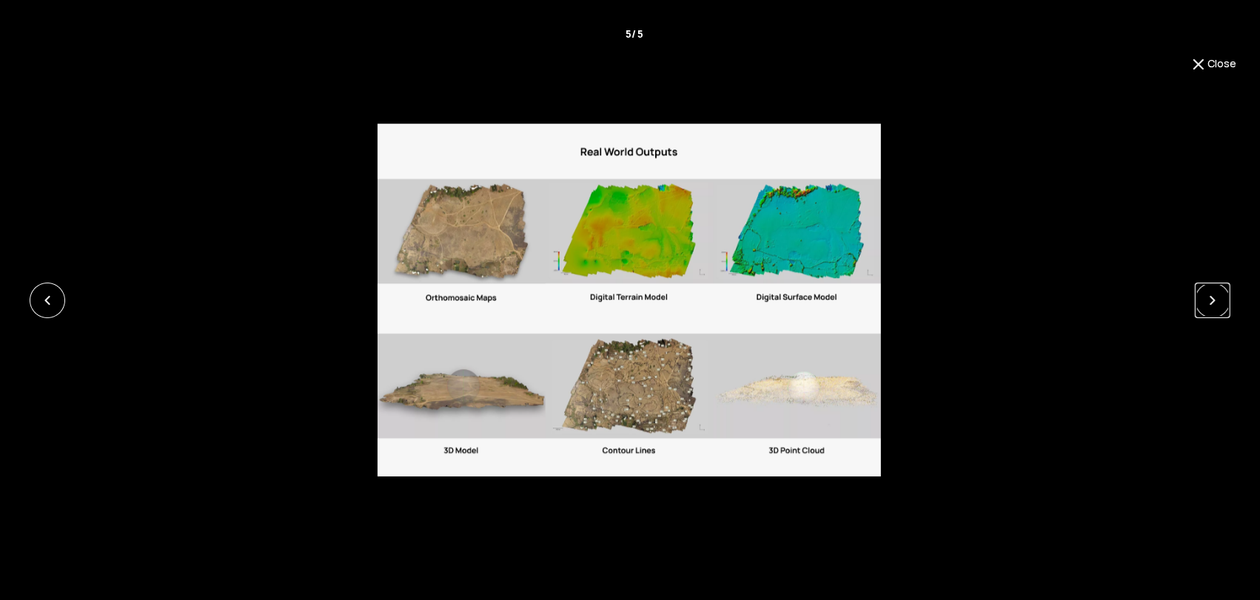
click at [1203, 297] on link at bounding box center [1212, 301] width 36 height 36
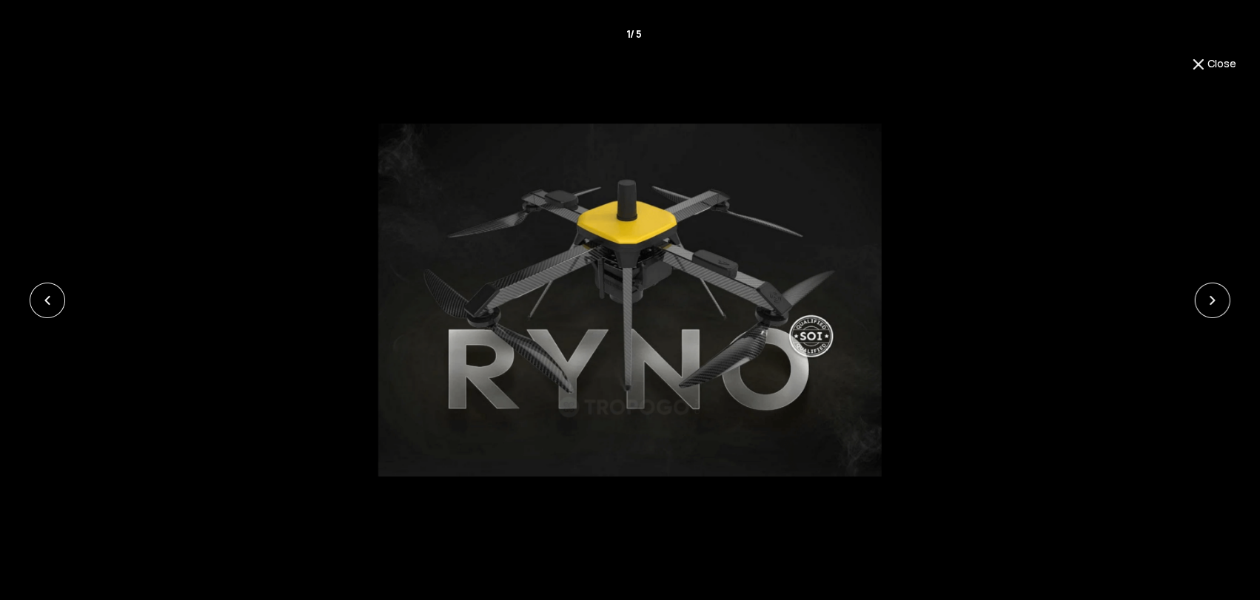
click at [1231, 61] on button "Close" at bounding box center [1212, 65] width 47 height 18
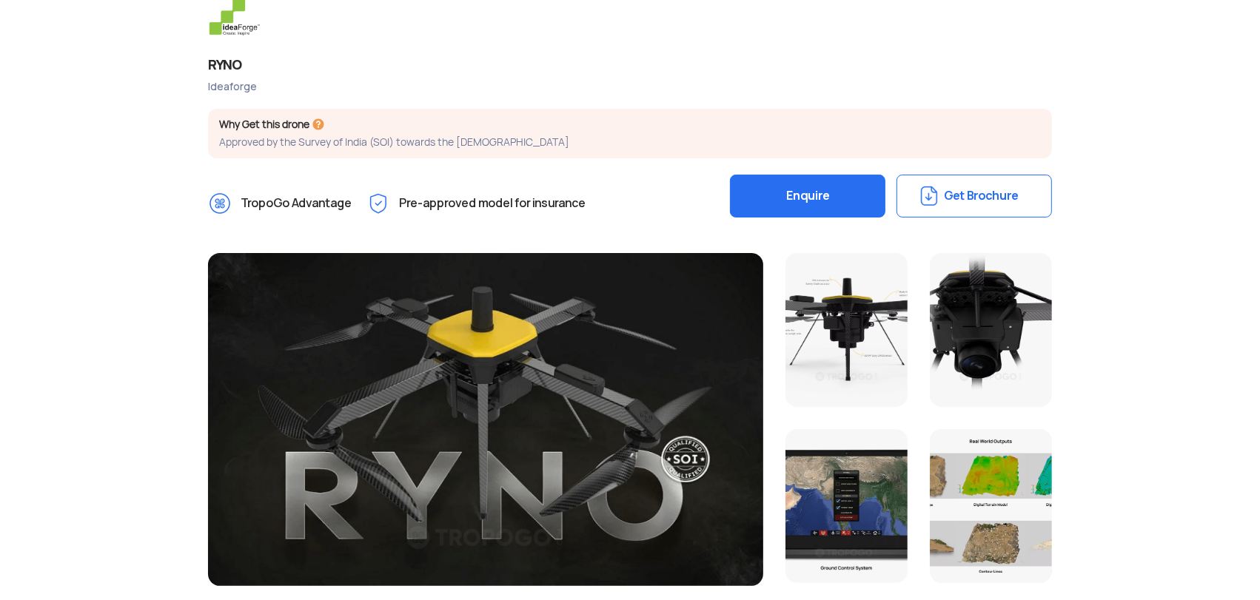
scroll to position [329, 0]
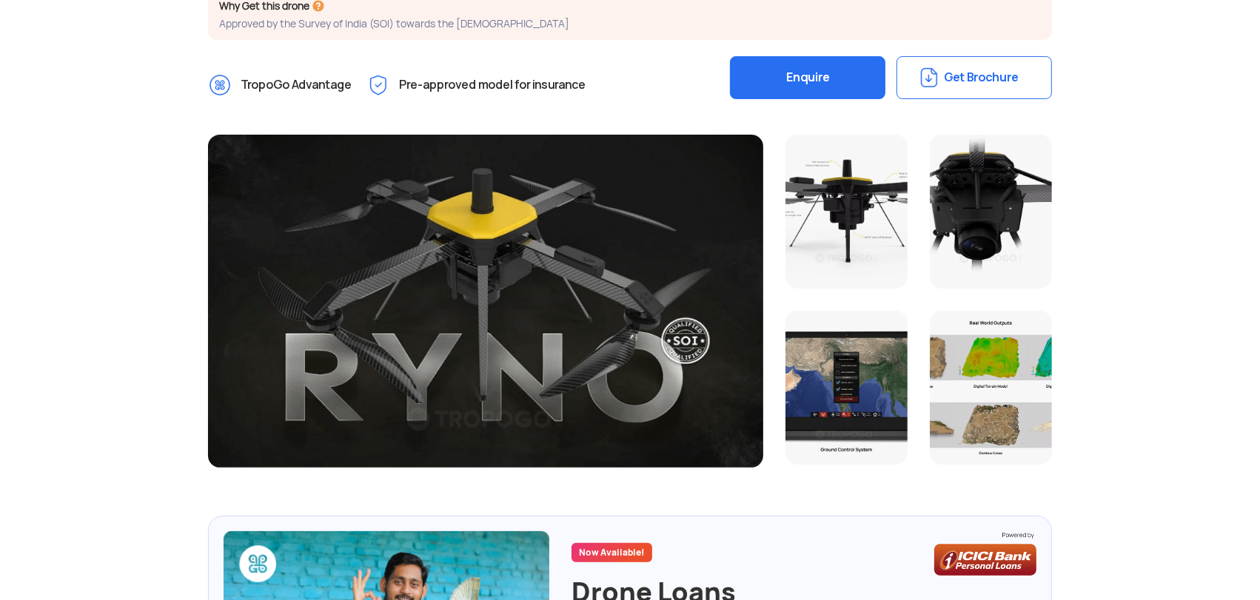
click at [949, 87] on button "Get Brochure" at bounding box center [973, 77] width 155 height 43
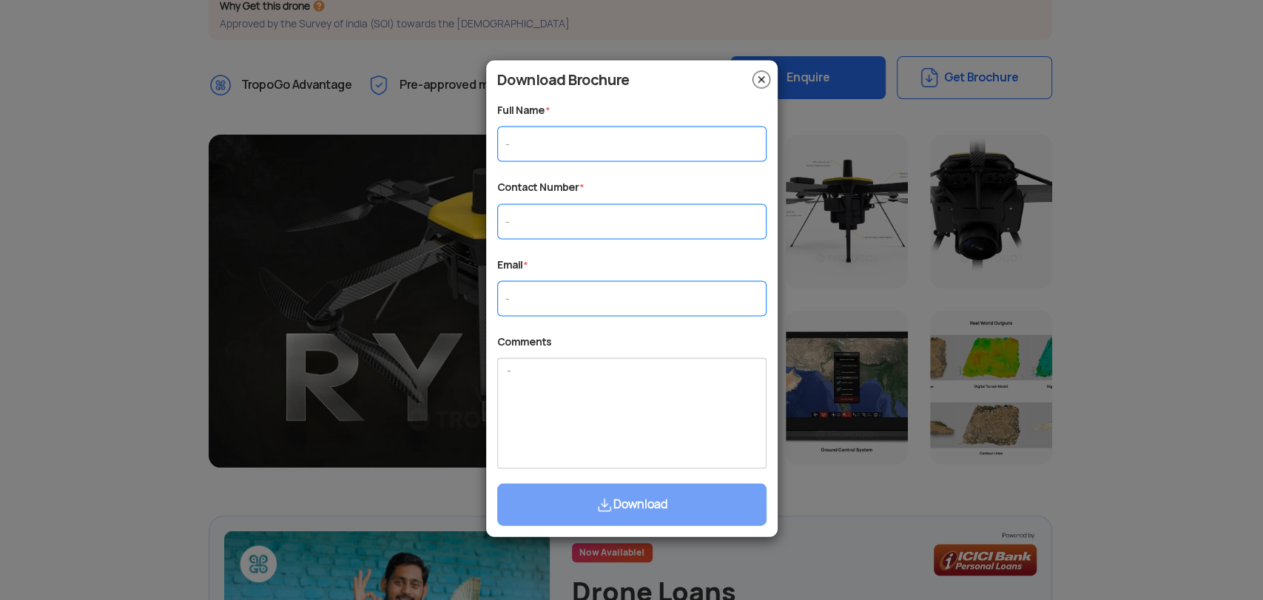
click at [758, 84] on img at bounding box center [762, 79] width 18 height 18
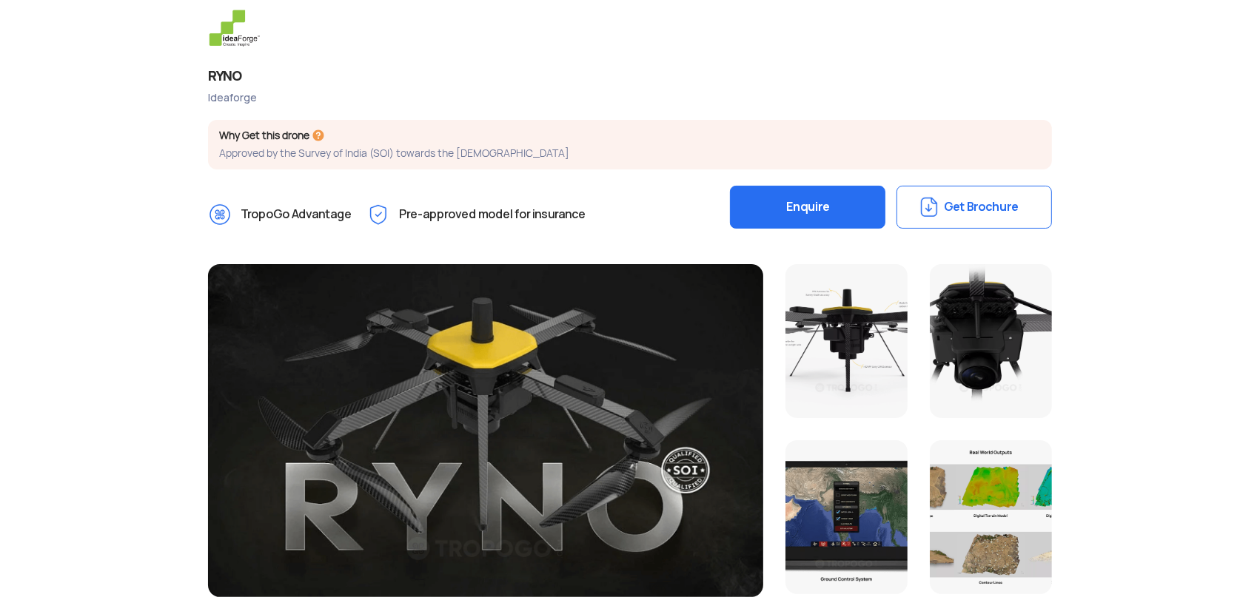
scroll to position [0, 0]
